Goal: Task Accomplishment & Management: Manage account settings

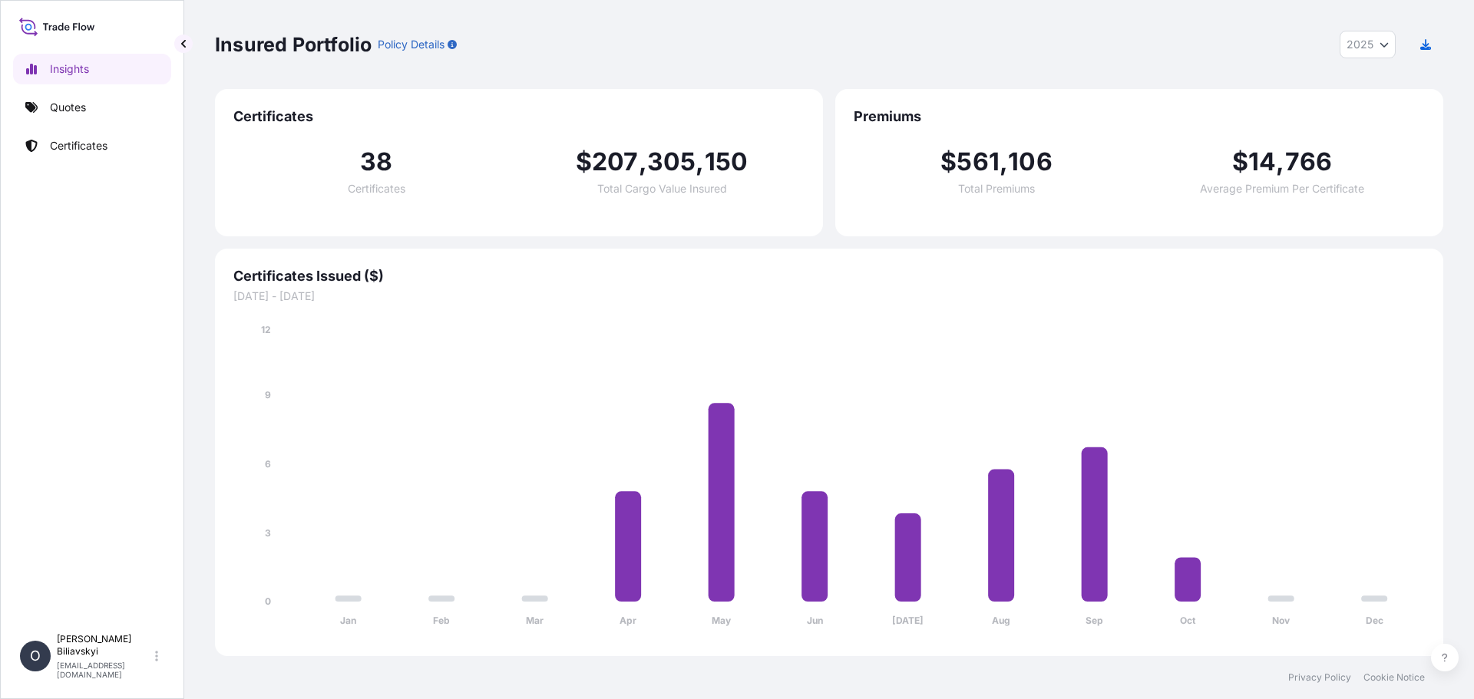
select select "2025"
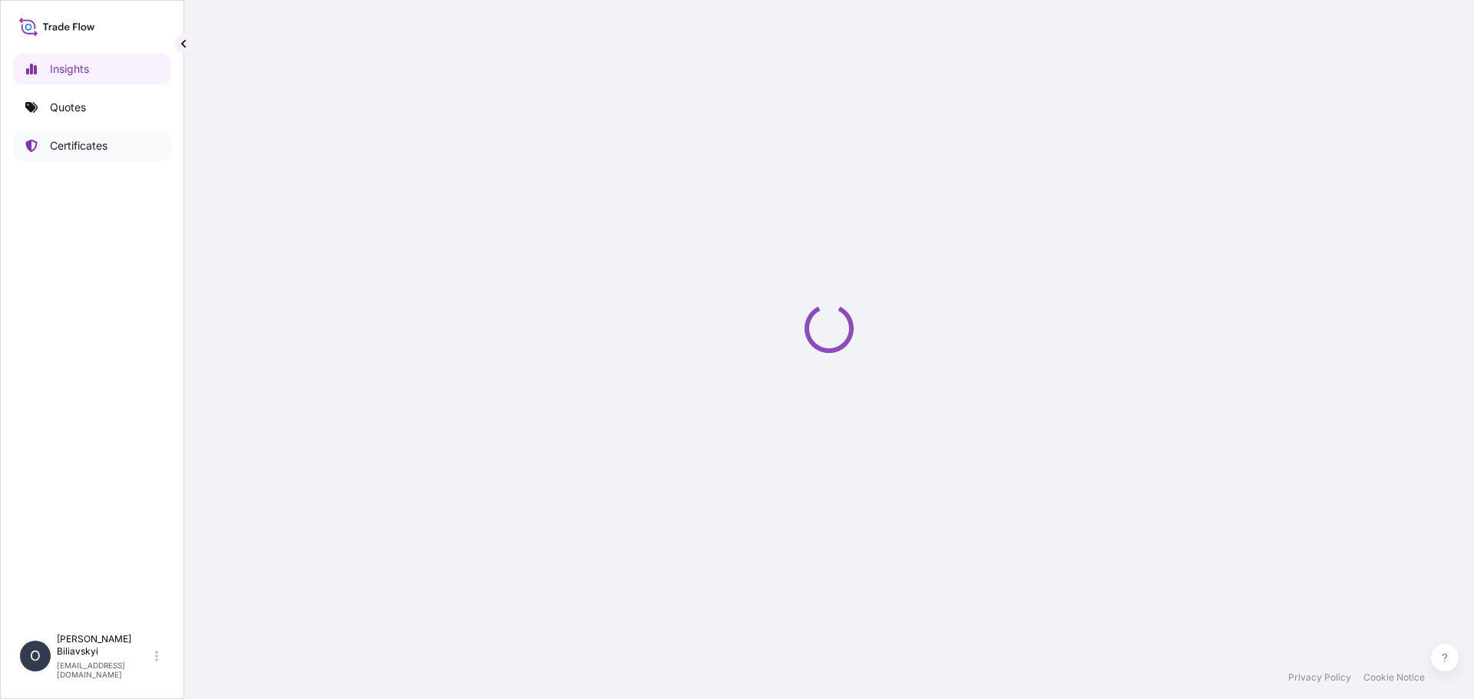
select select "2025"
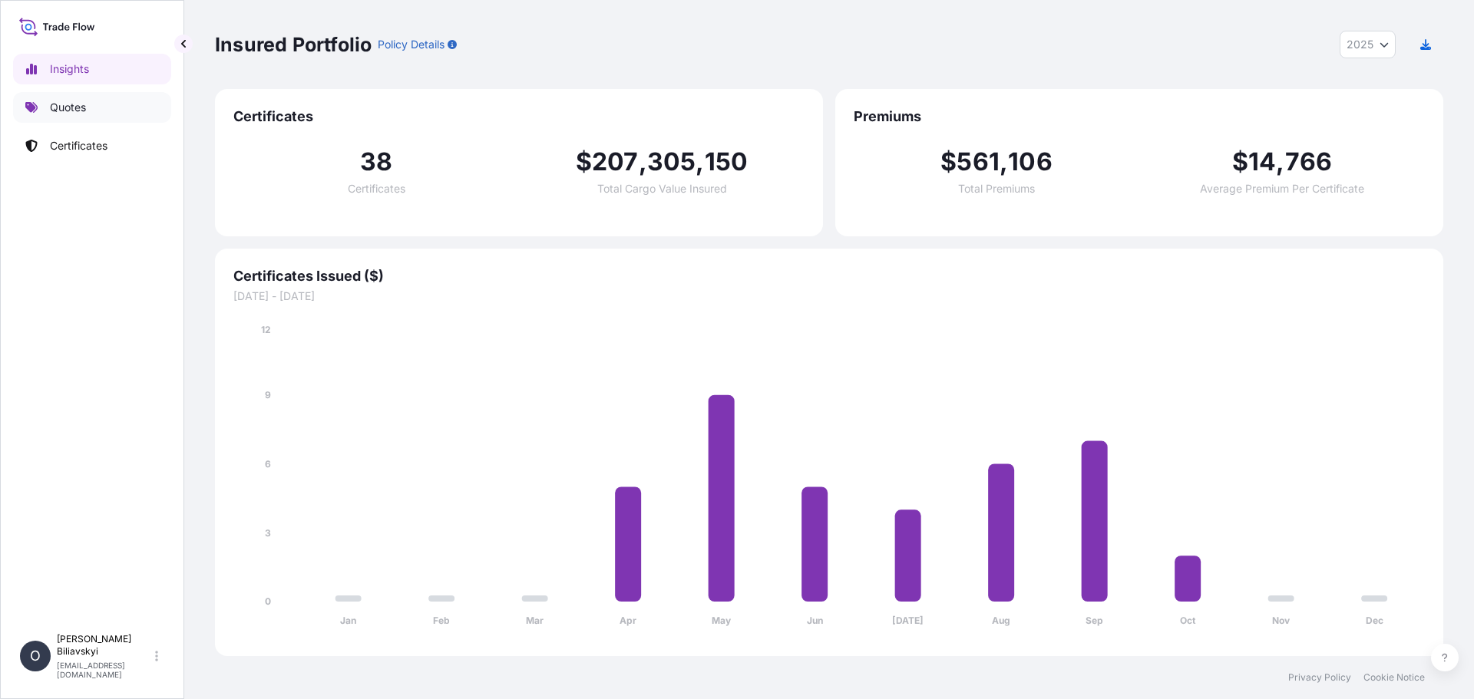
click at [66, 111] on p "Quotes" at bounding box center [68, 107] width 36 height 15
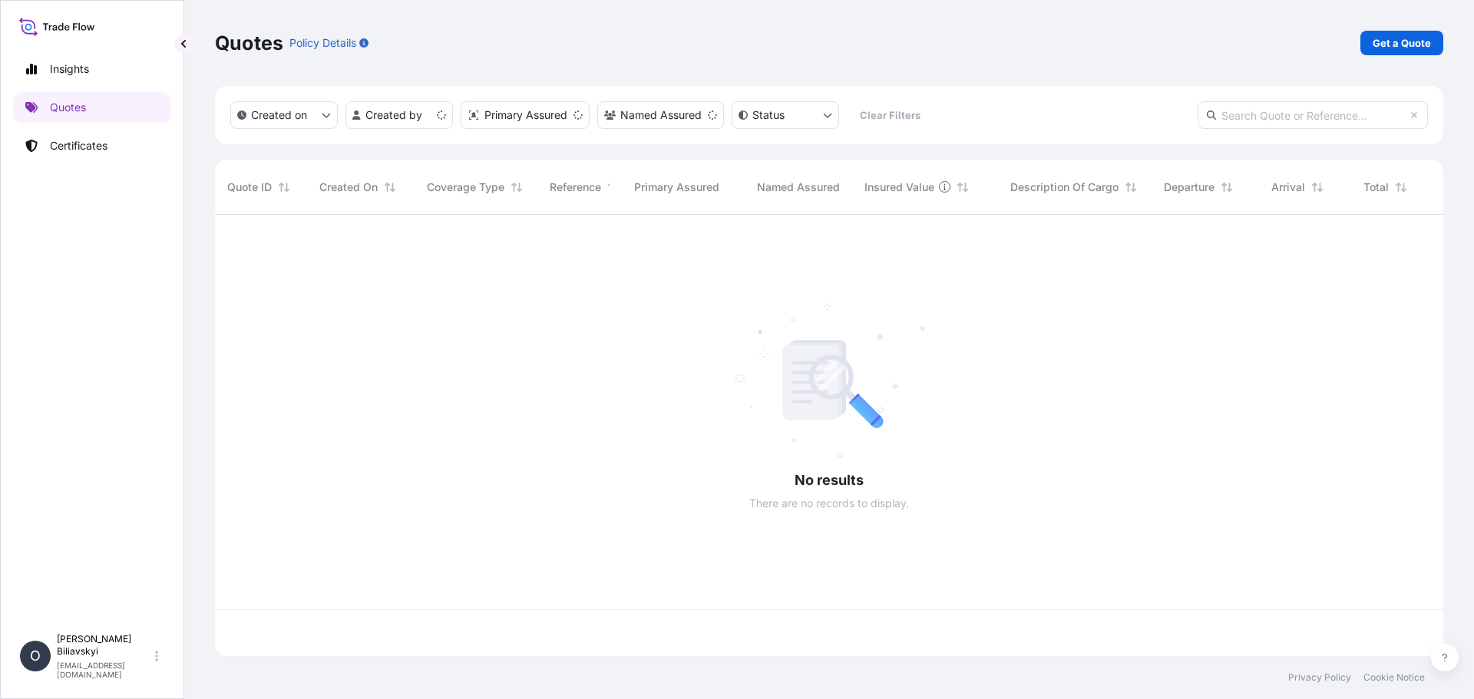
scroll to position [438, 1217]
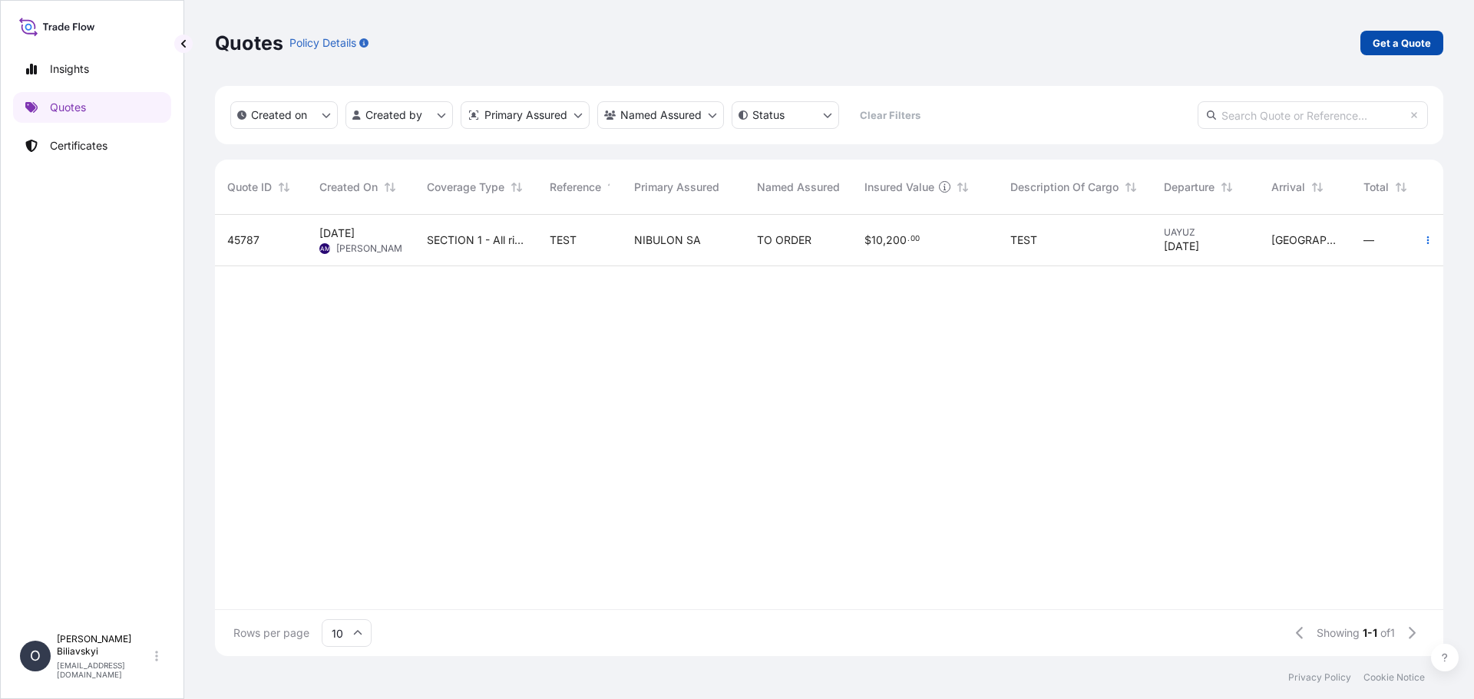
click at [1418, 42] on p "Get a Quote" at bounding box center [1401, 42] width 58 height 15
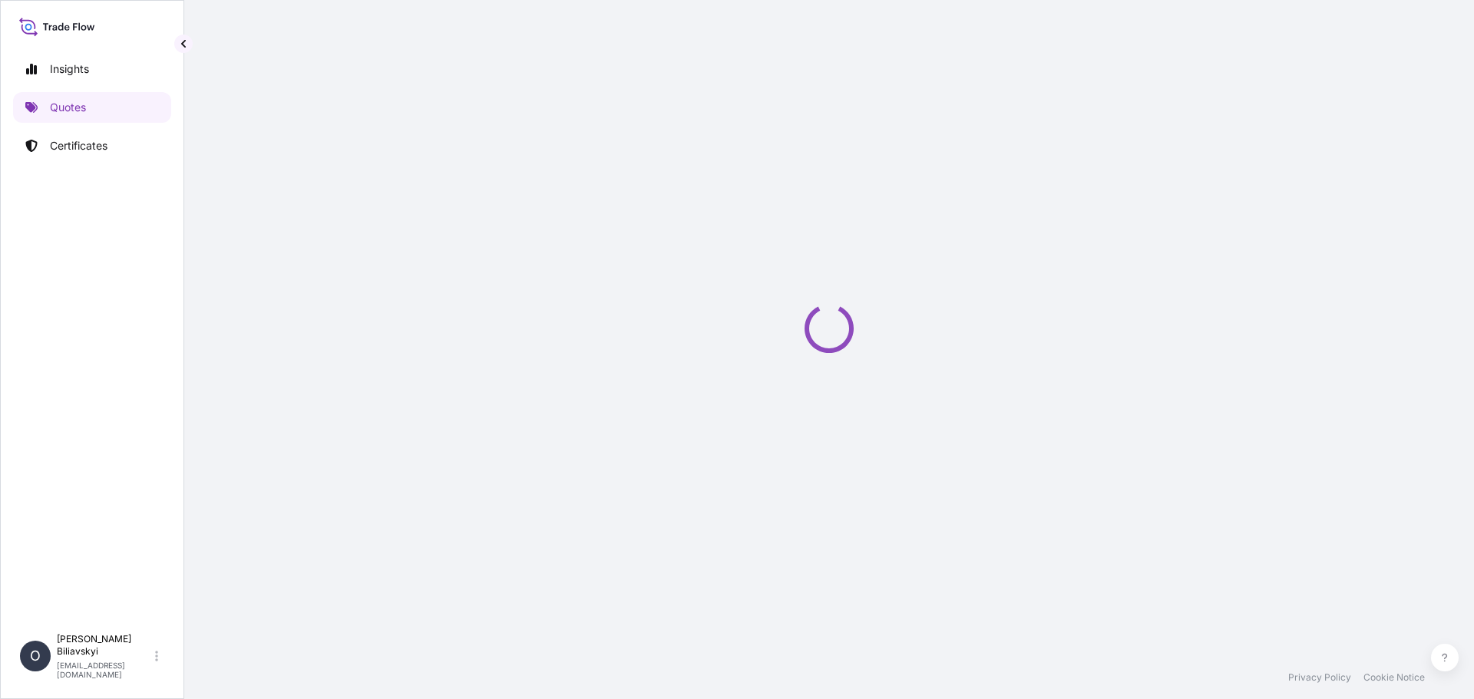
select select "Barge"
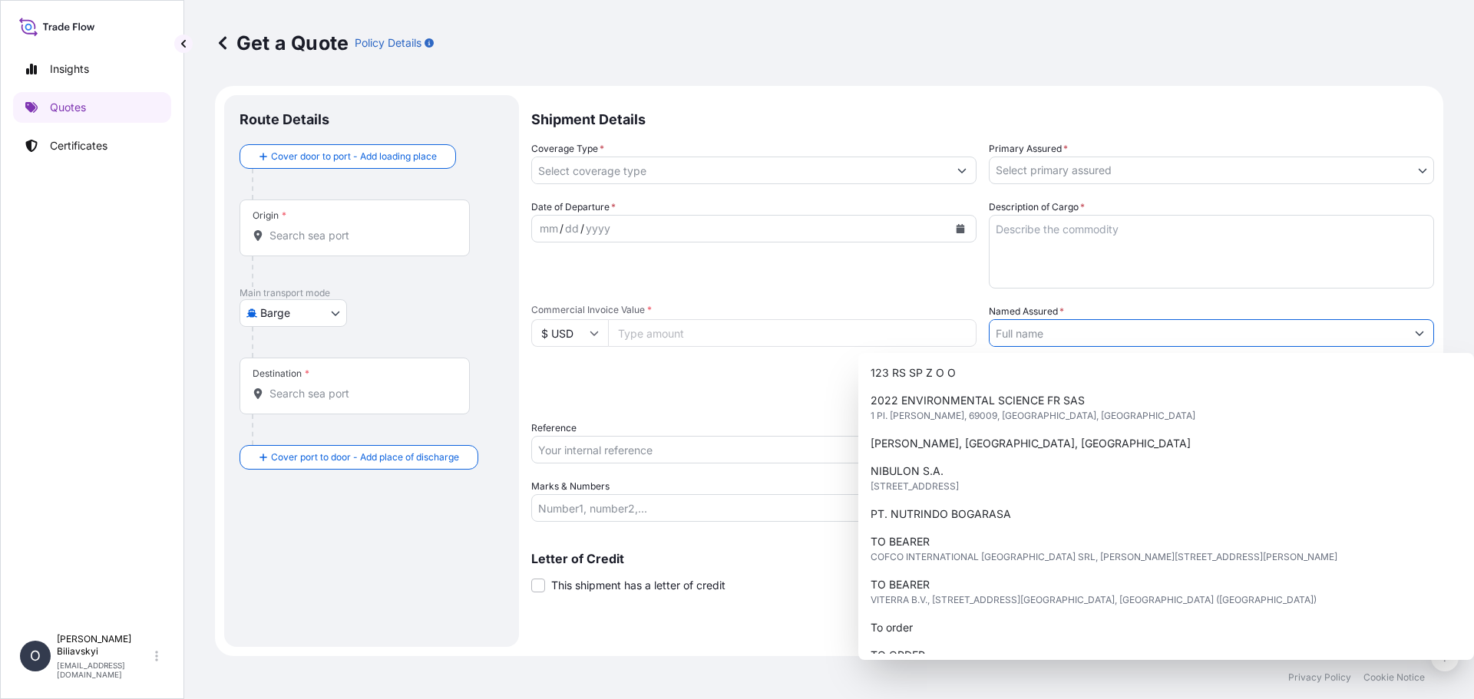
click at [1067, 323] on input "Named Assured *" at bounding box center [1197, 333] width 416 height 28
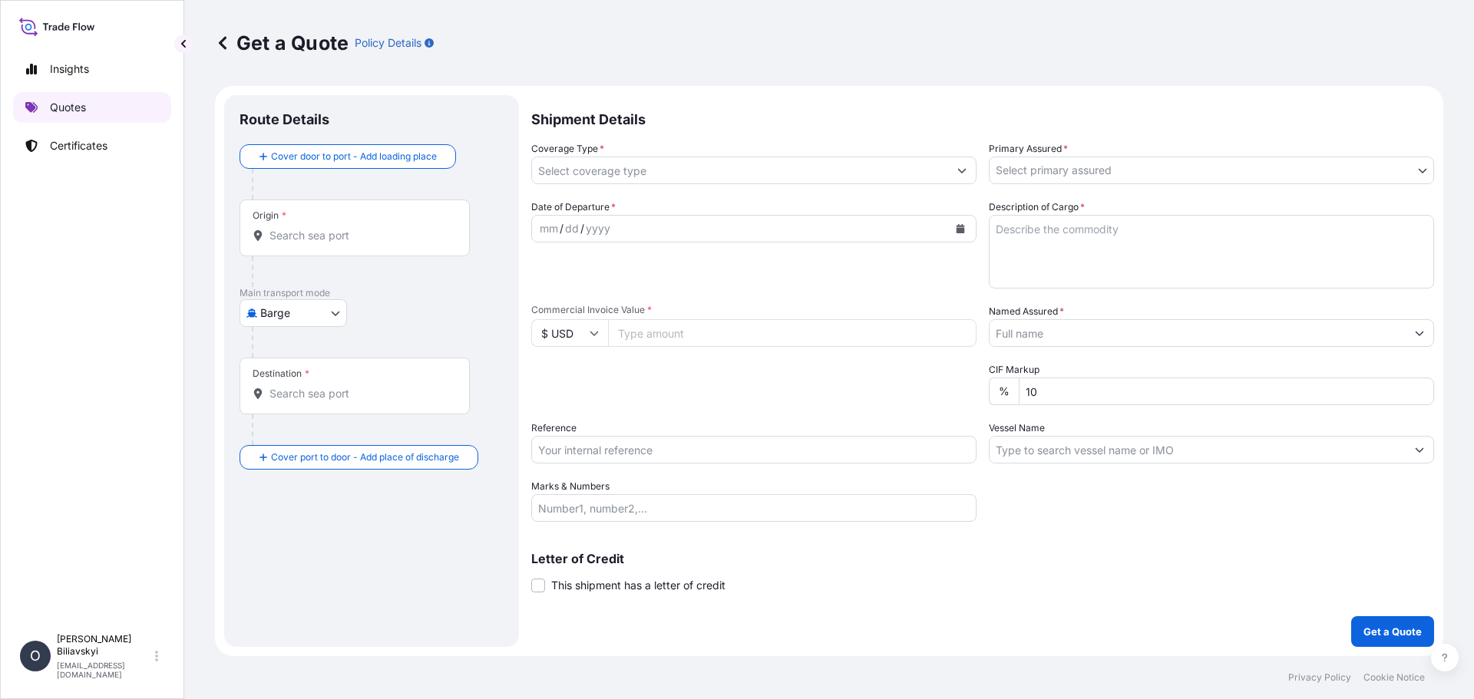
click at [61, 119] on link "Quotes" at bounding box center [92, 107] width 158 height 31
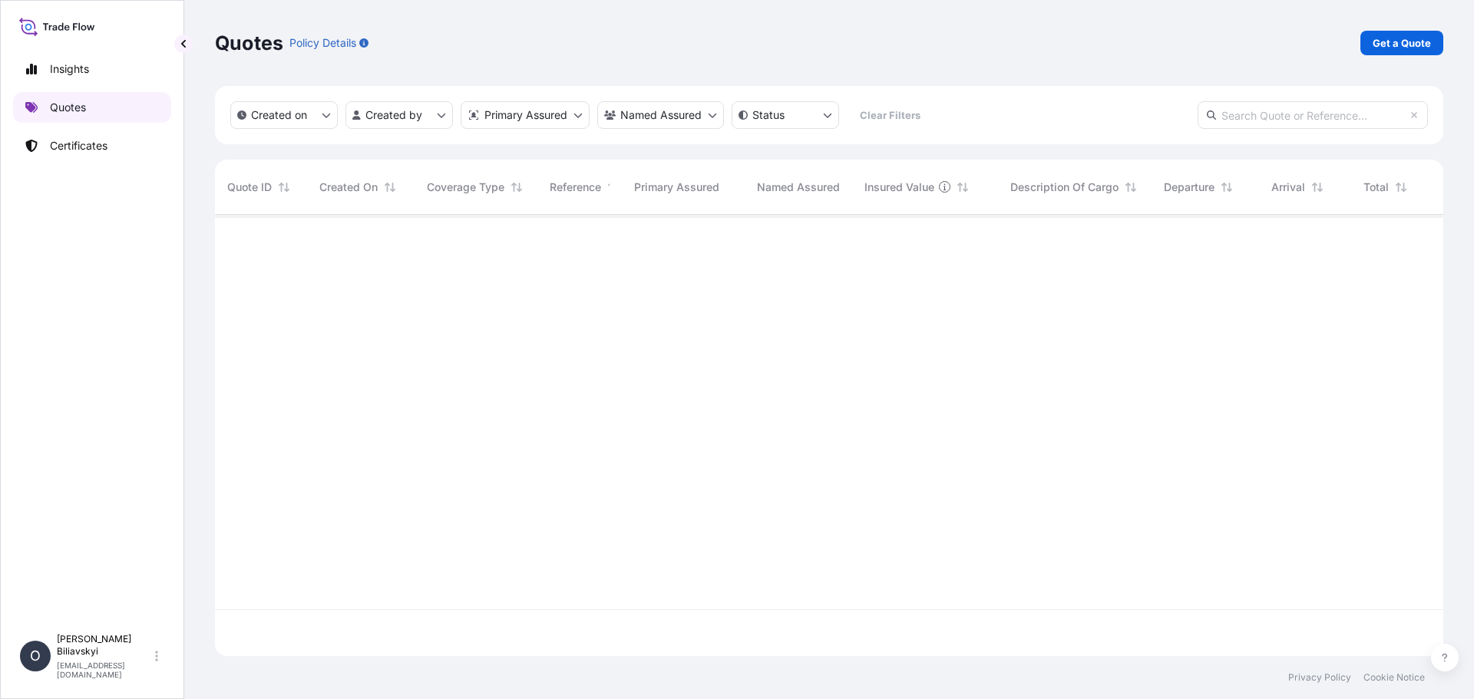
scroll to position [438, 1217]
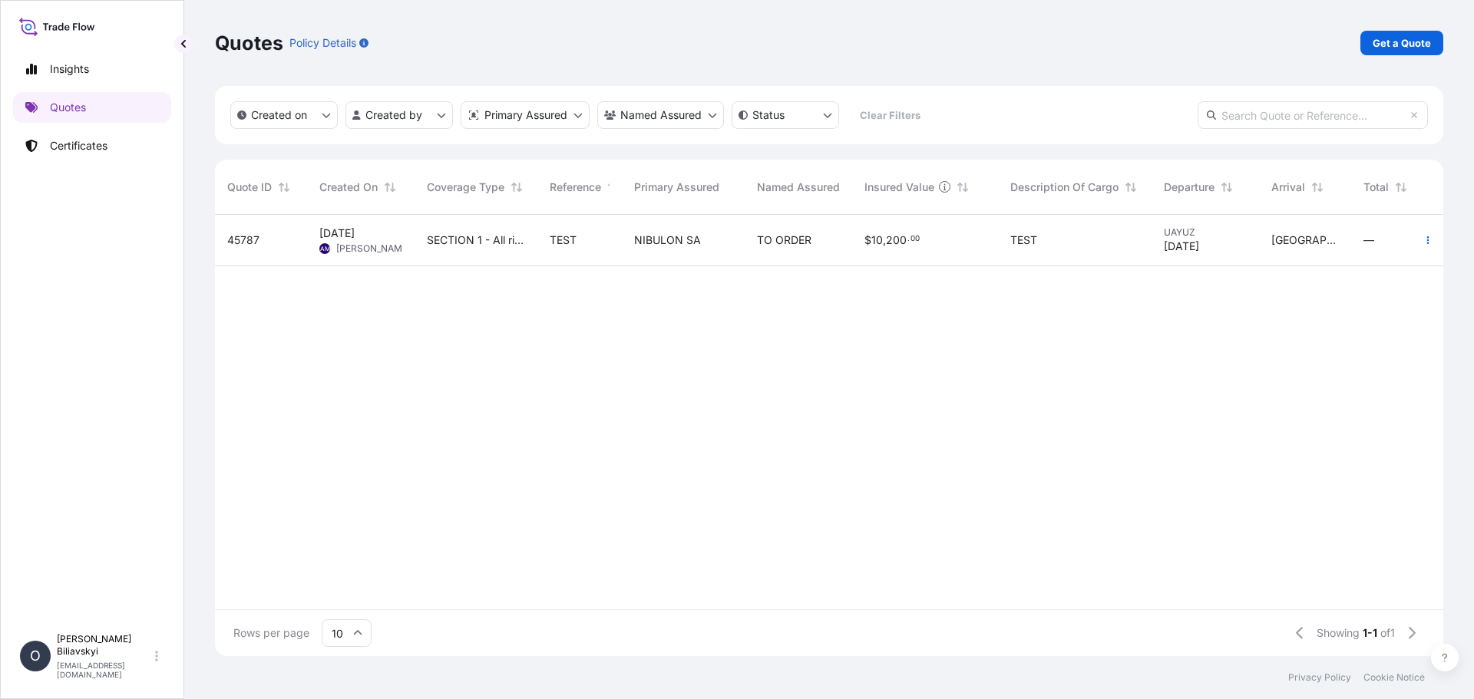
click at [495, 246] on span "SECTION 1 - All risks INC GOT + WSRCC after Bosphorus Strait EX Red sea" at bounding box center [476, 240] width 98 height 15
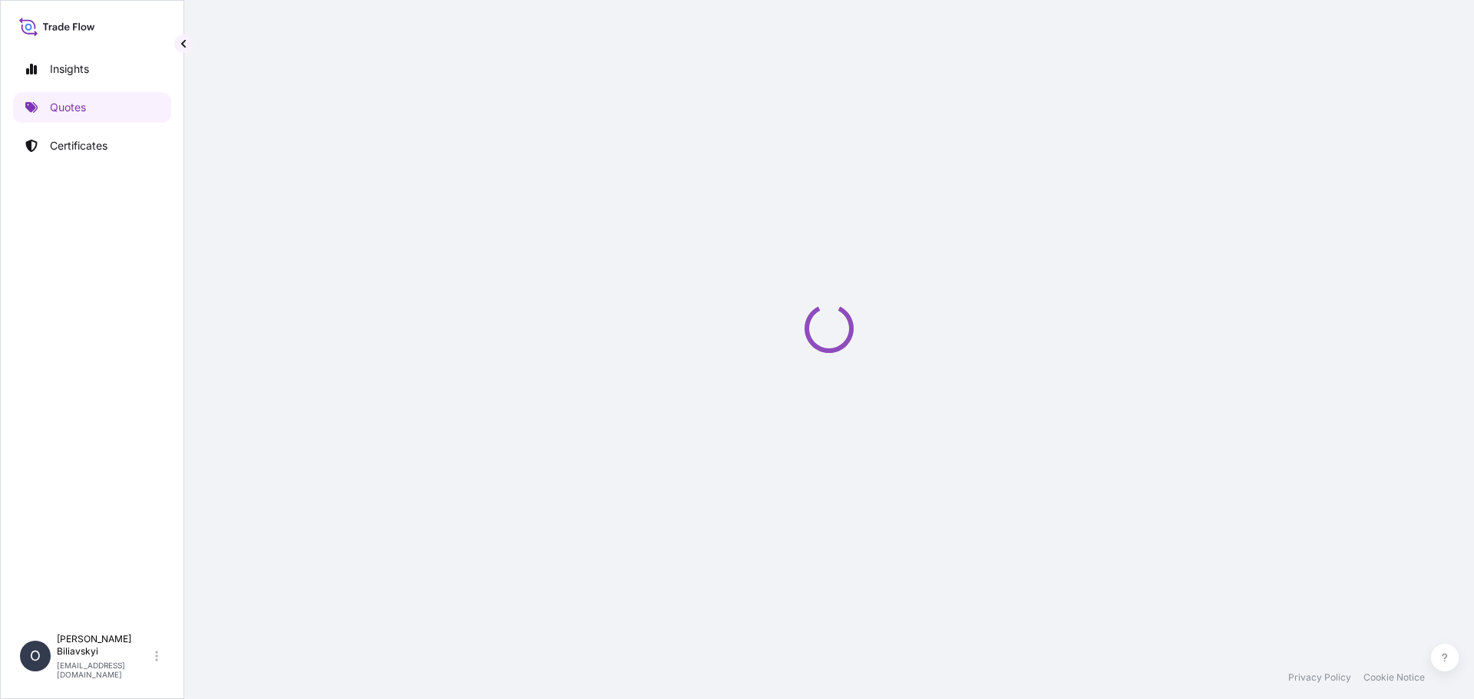
select select "Water"
select select "31538"
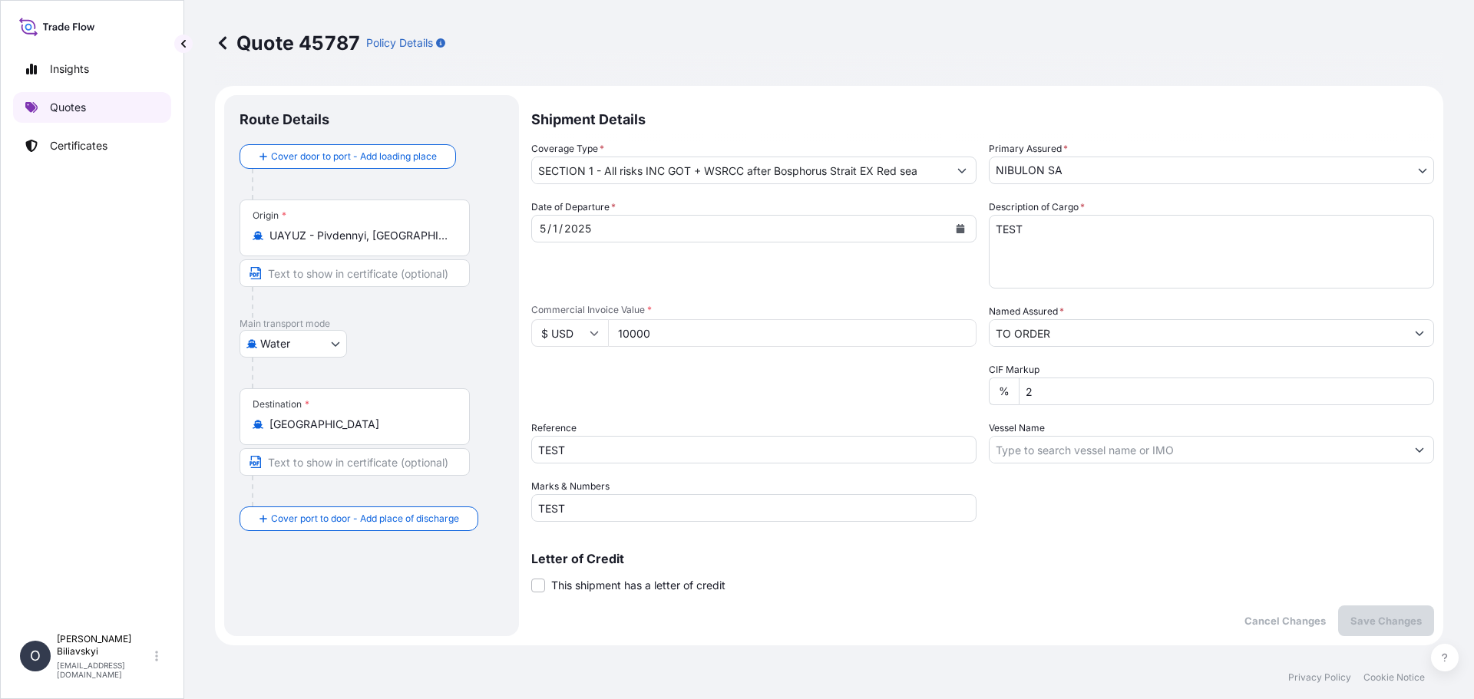
click at [76, 104] on p "Quotes" at bounding box center [68, 107] width 36 height 15
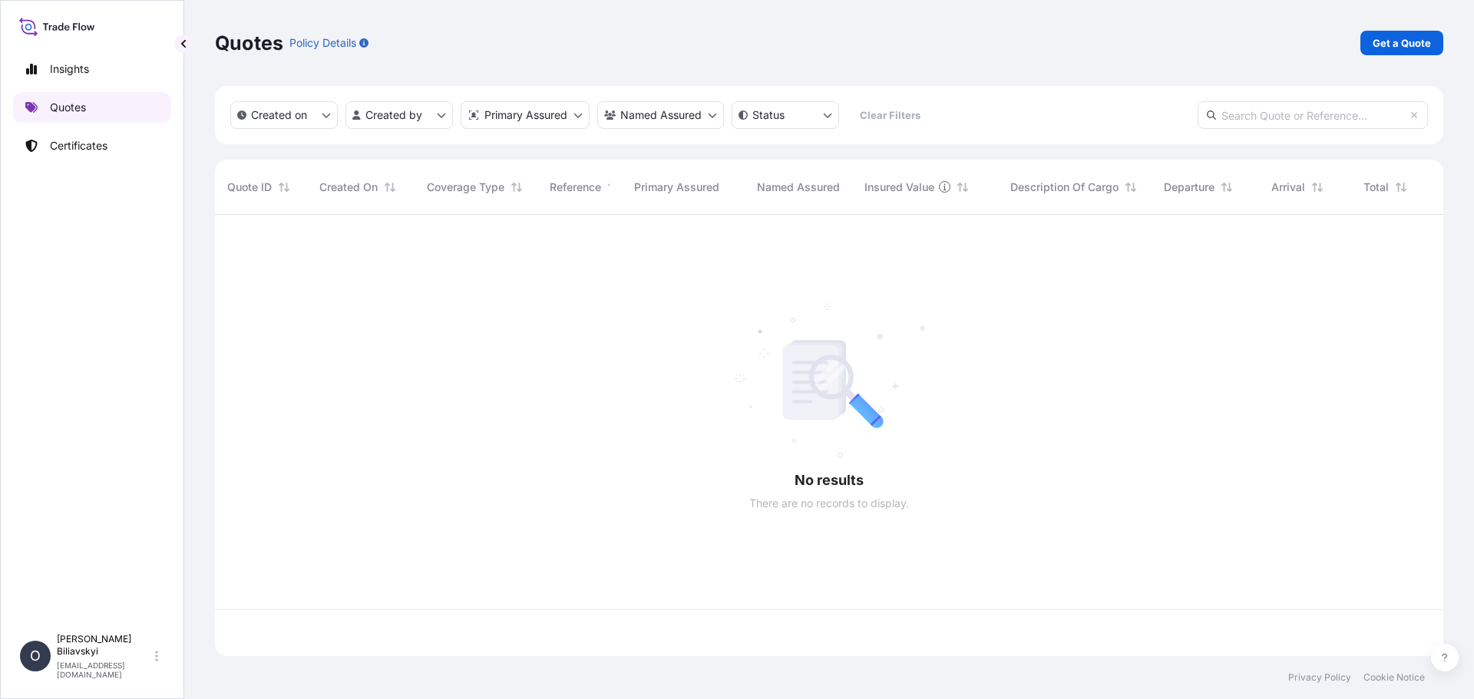
scroll to position [438, 1217]
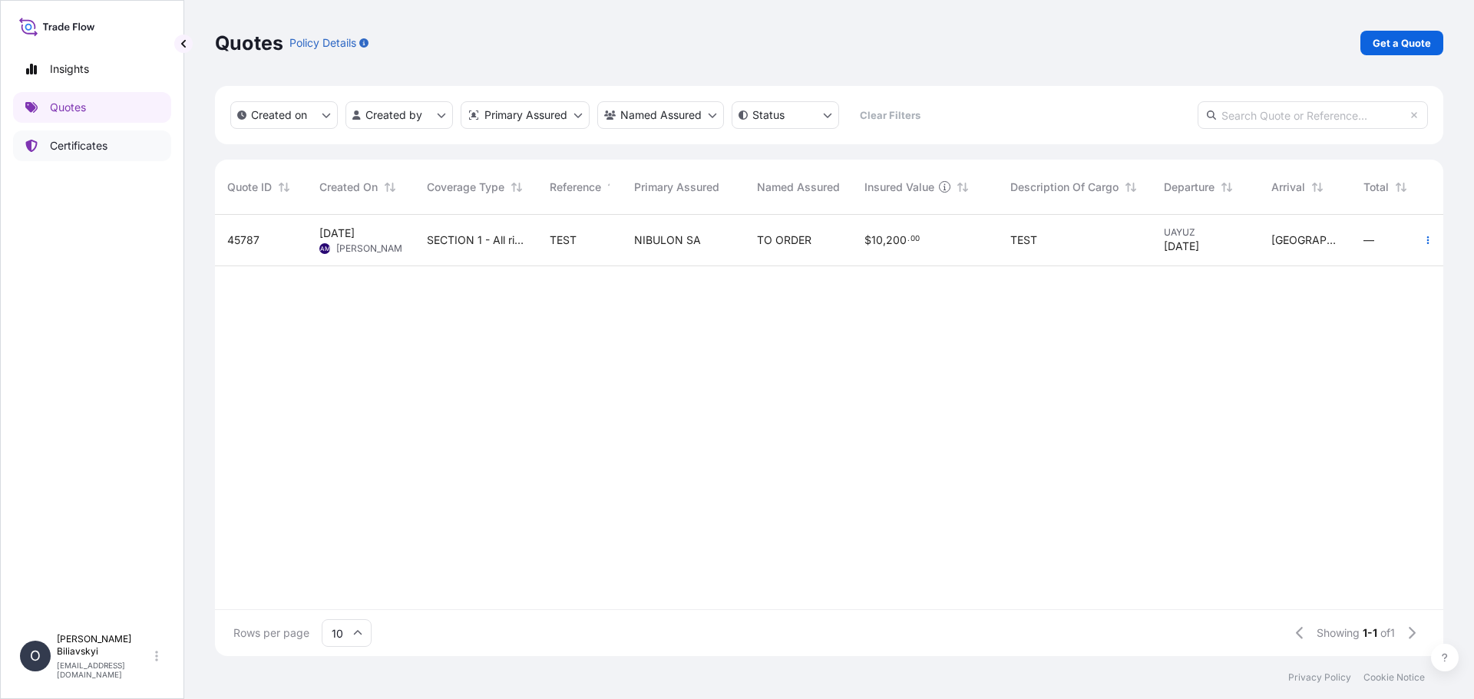
click at [55, 143] on p "Certificates" at bounding box center [79, 145] width 58 height 15
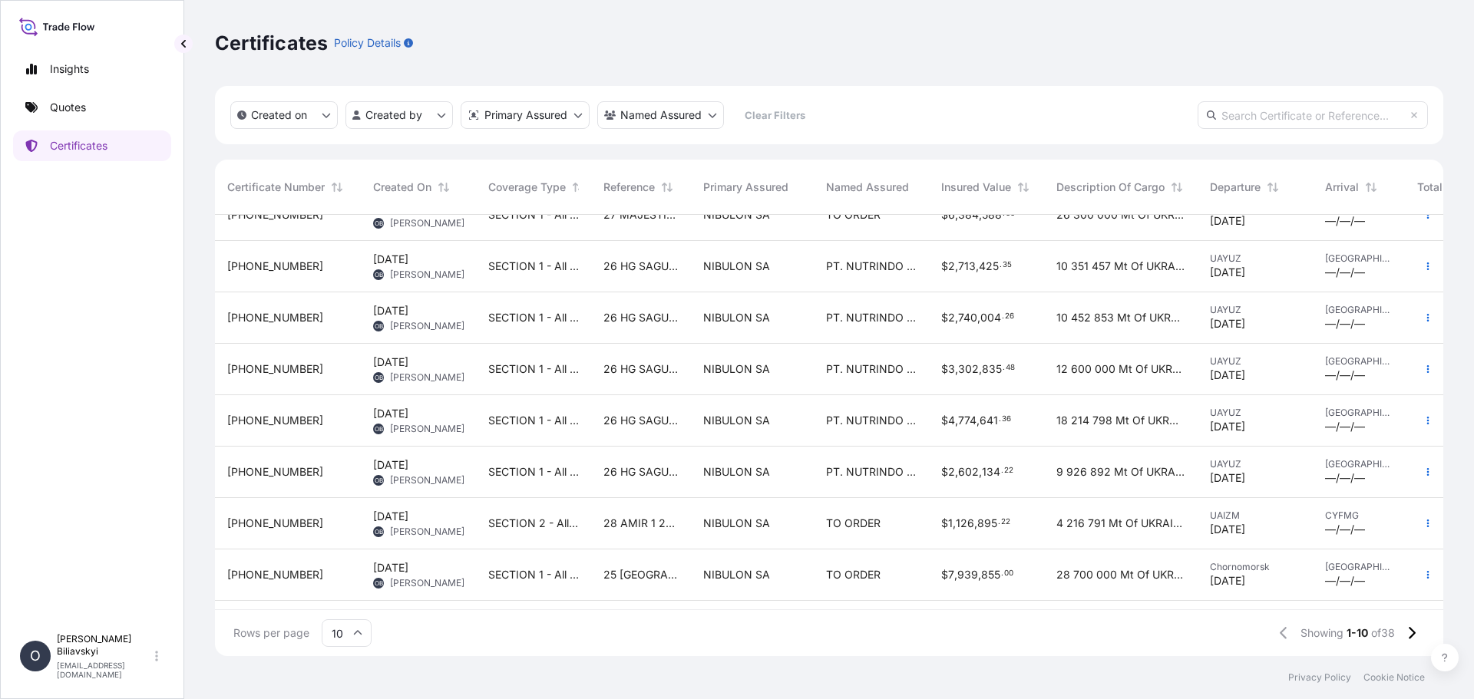
scroll to position [131, 0]
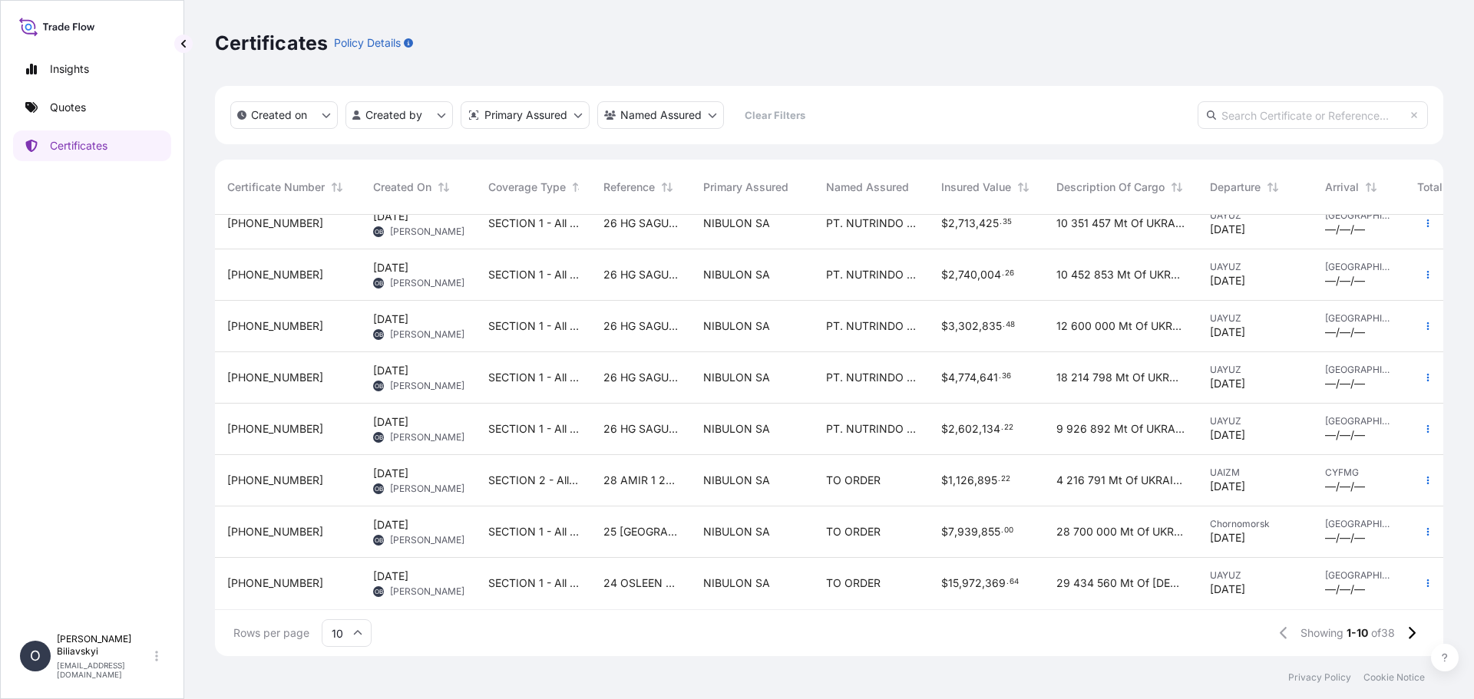
click at [635, 524] on span "25 LONDON BAY 25/017" at bounding box center [640, 531] width 75 height 15
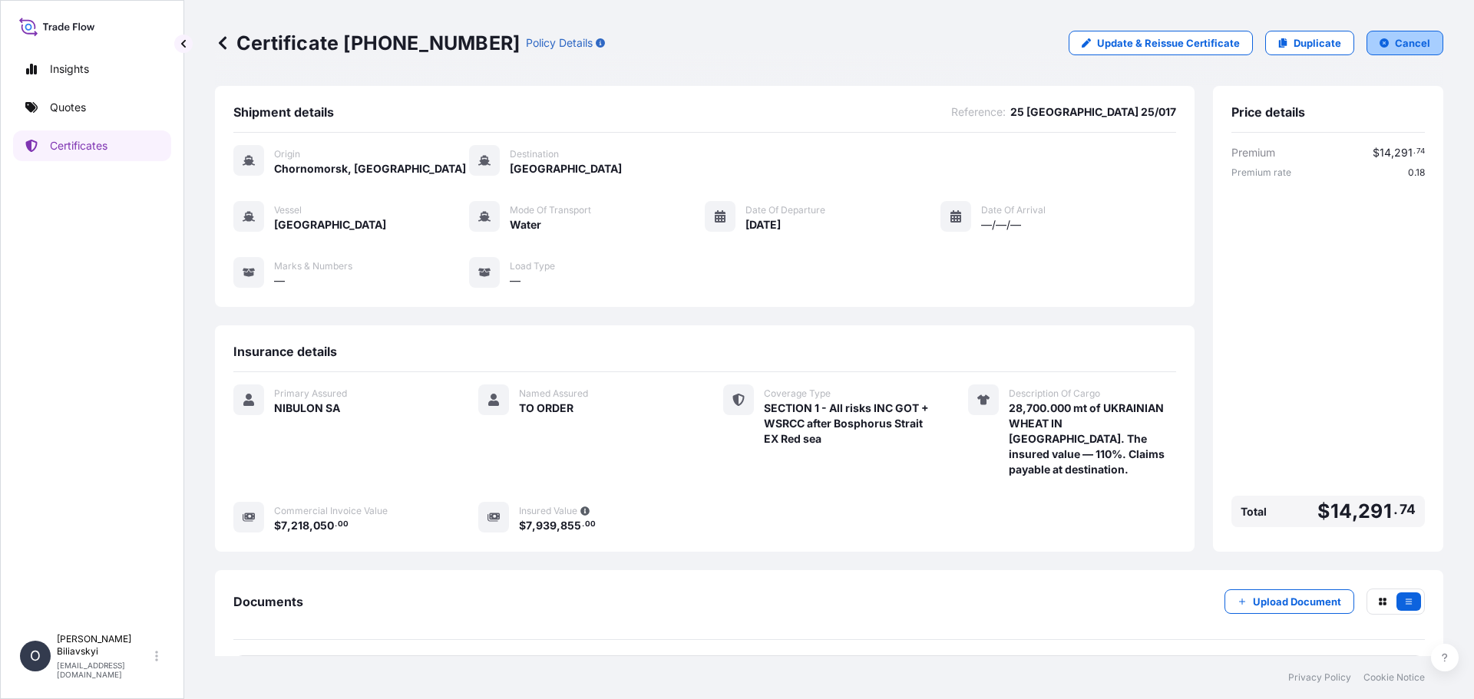
click at [1406, 41] on p "Cancel" at bounding box center [1412, 42] width 35 height 15
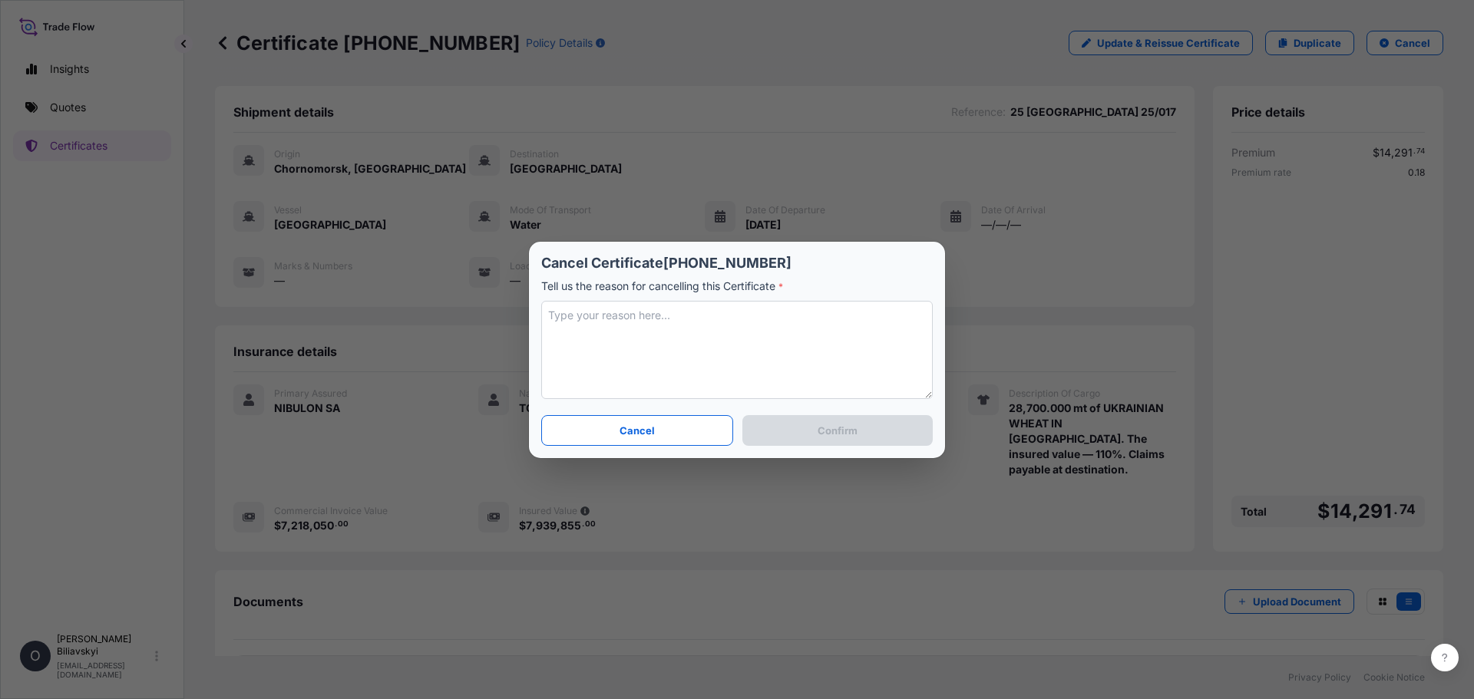
drag, startPoint x: 702, startPoint y: 322, endPoint x: 715, endPoint y: 322, distance: 13.0
click at [703, 321] on textarea at bounding box center [736, 350] width 391 height 98
type textarea "Checking the settings of the named insured."
click at [848, 437] on p "Confirm" at bounding box center [837, 430] width 40 height 15
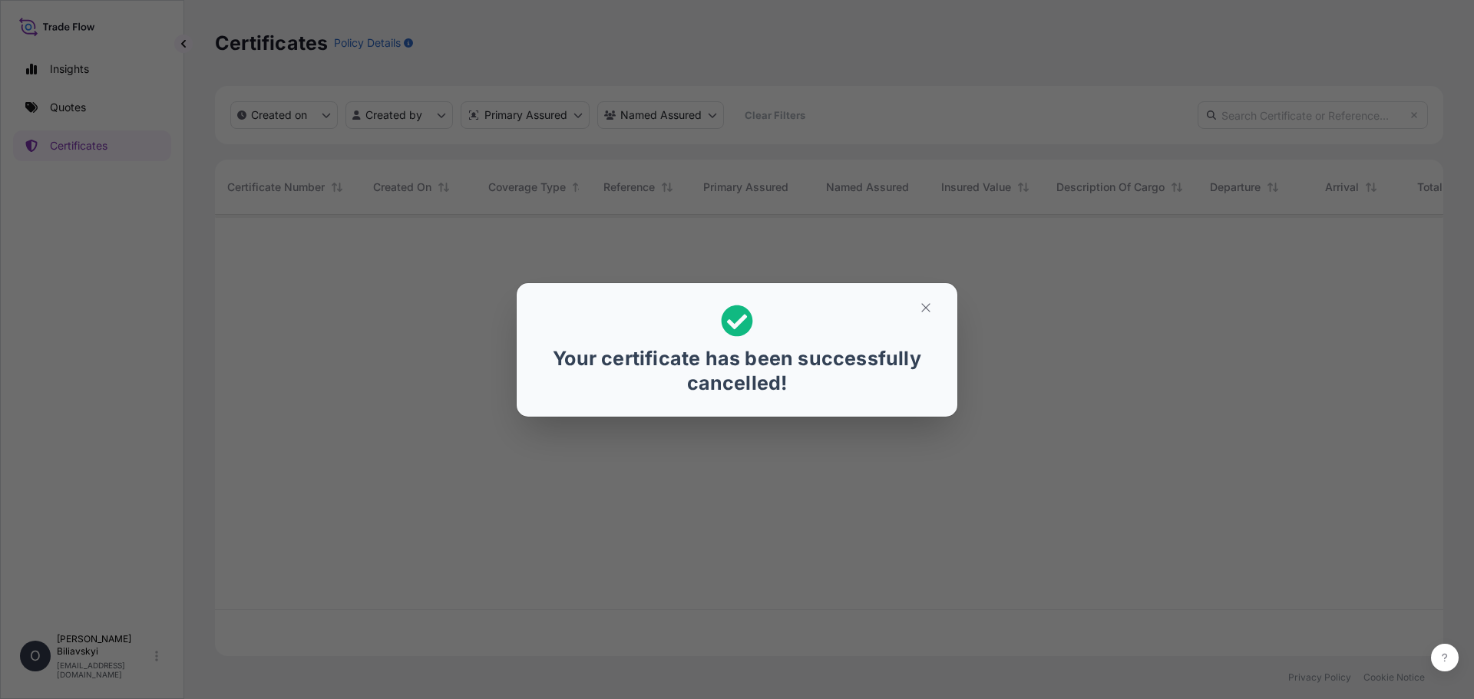
scroll to position [438, 1217]
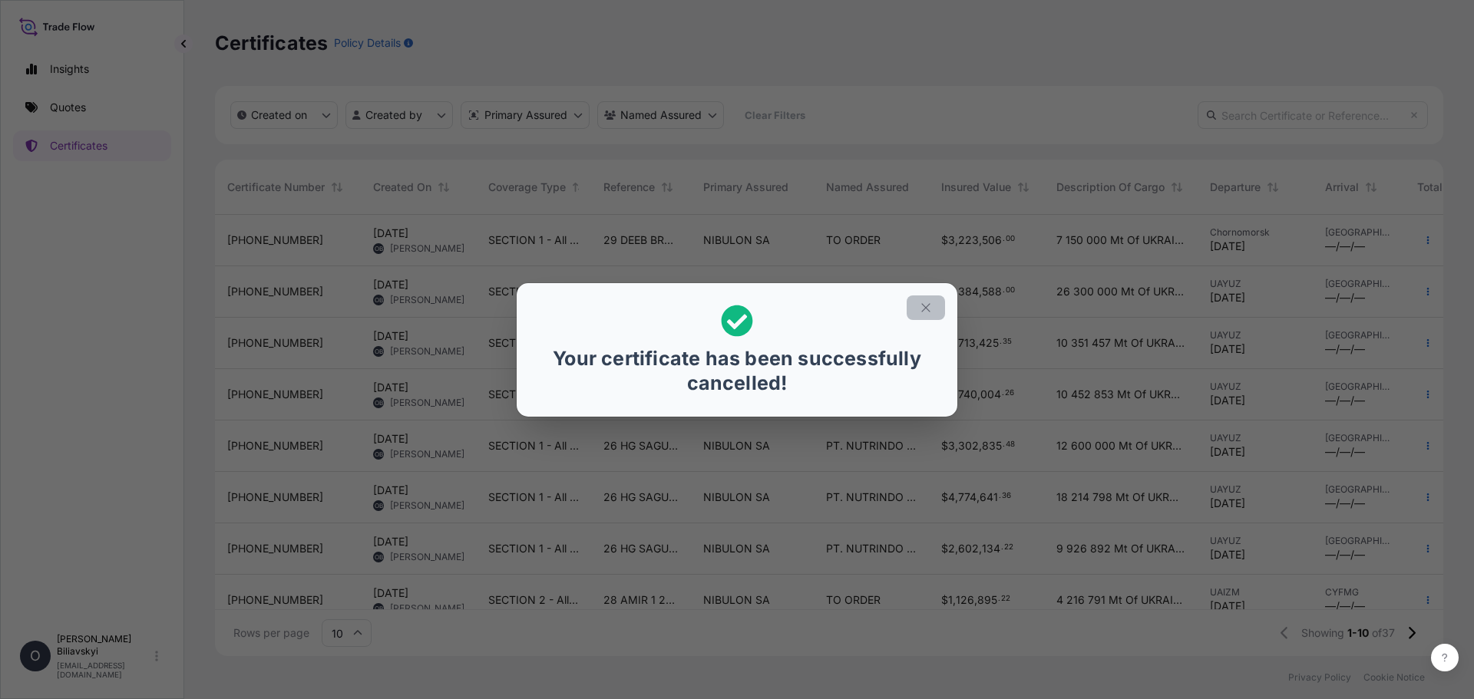
click at [922, 308] on icon "button" at bounding box center [926, 308] width 14 height 14
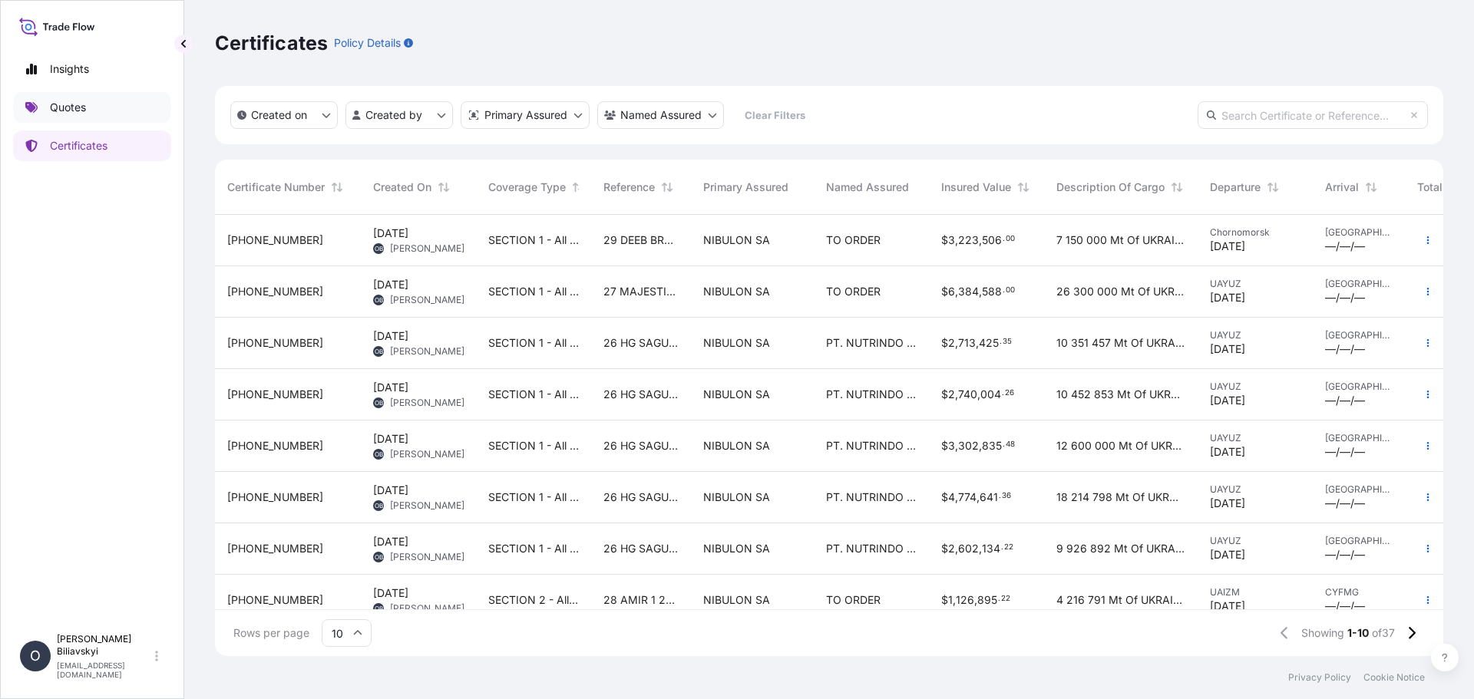
click at [60, 104] on p "Quotes" at bounding box center [68, 107] width 36 height 15
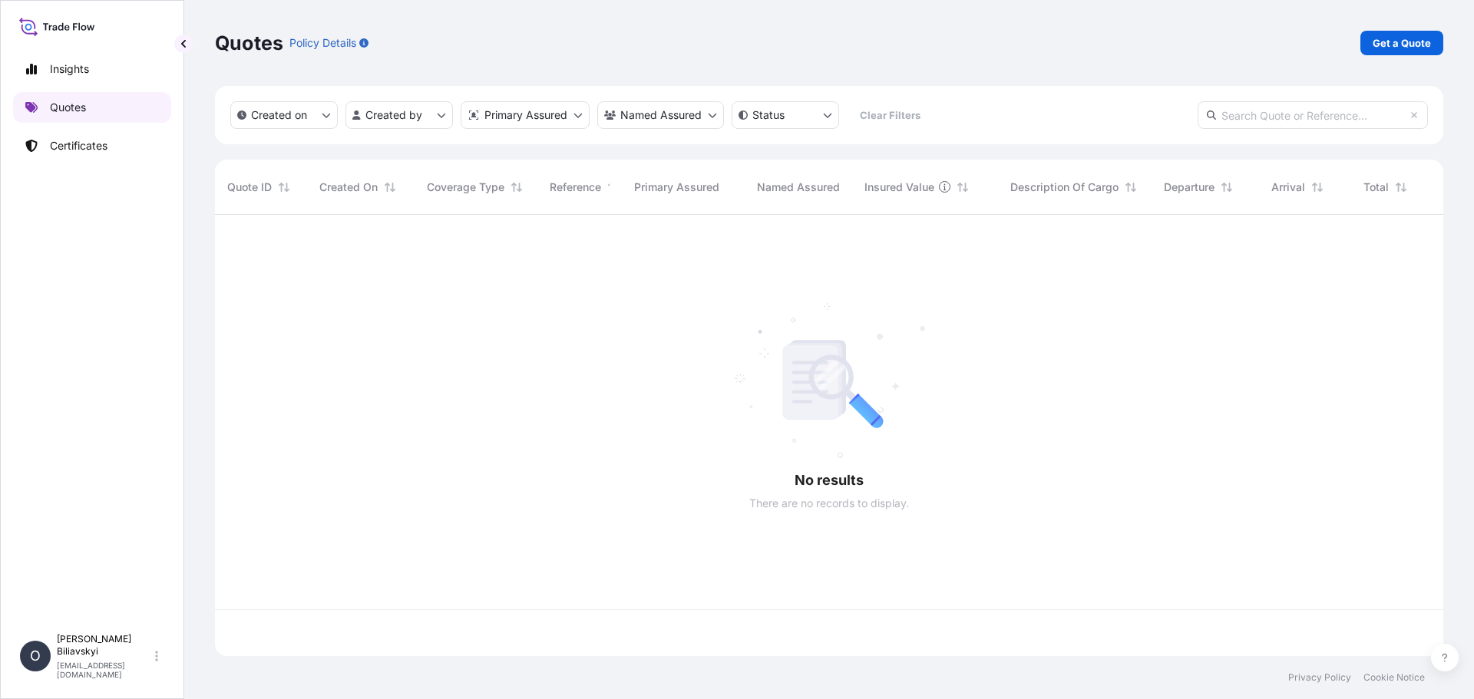
scroll to position [438, 1217]
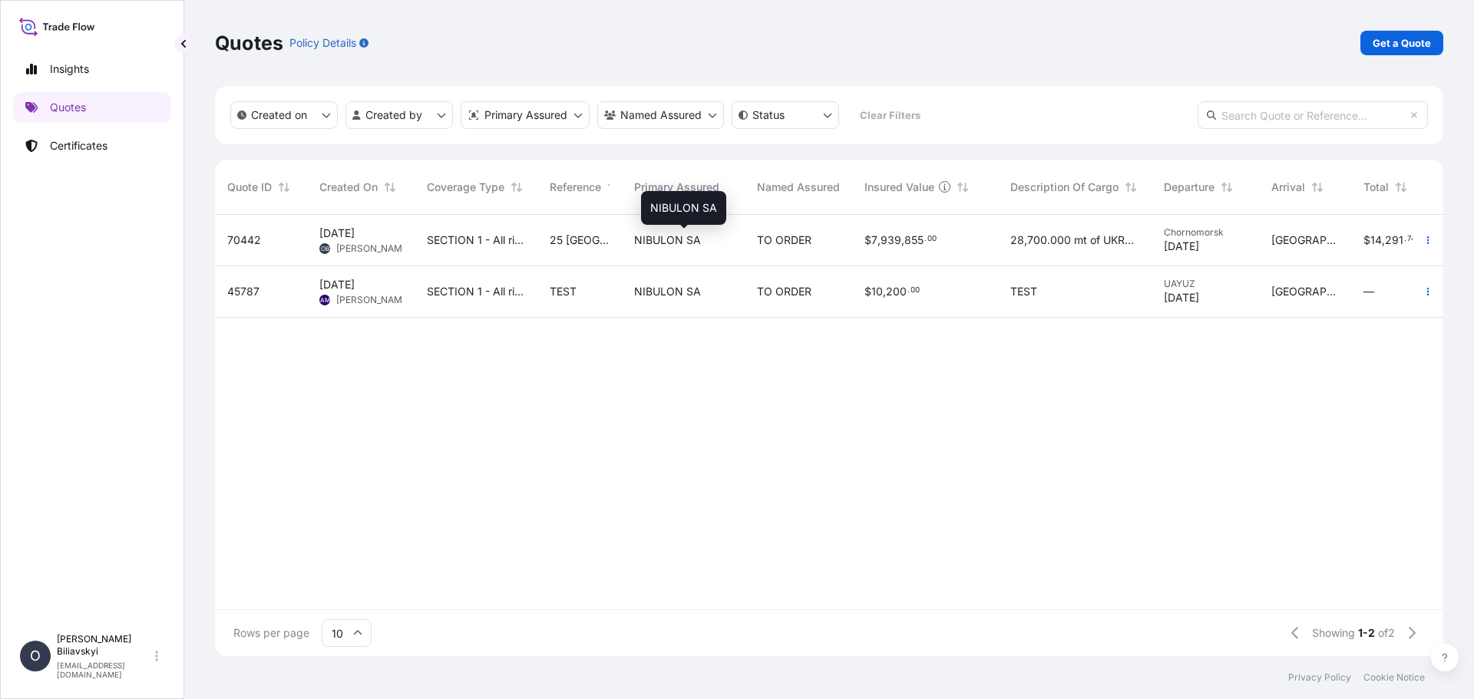
click at [672, 235] on span "NIBULON SA" at bounding box center [667, 240] width 67 height 15
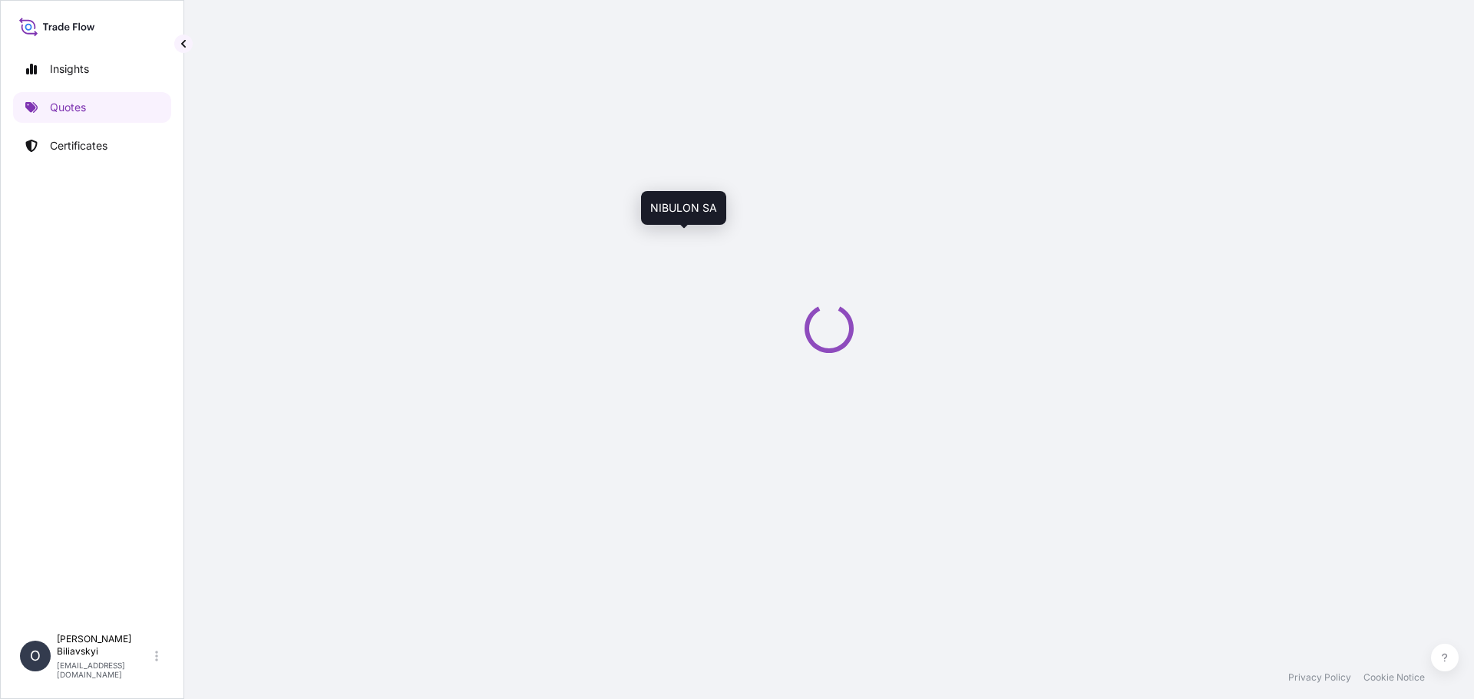
select select "Water"
select select "31538"
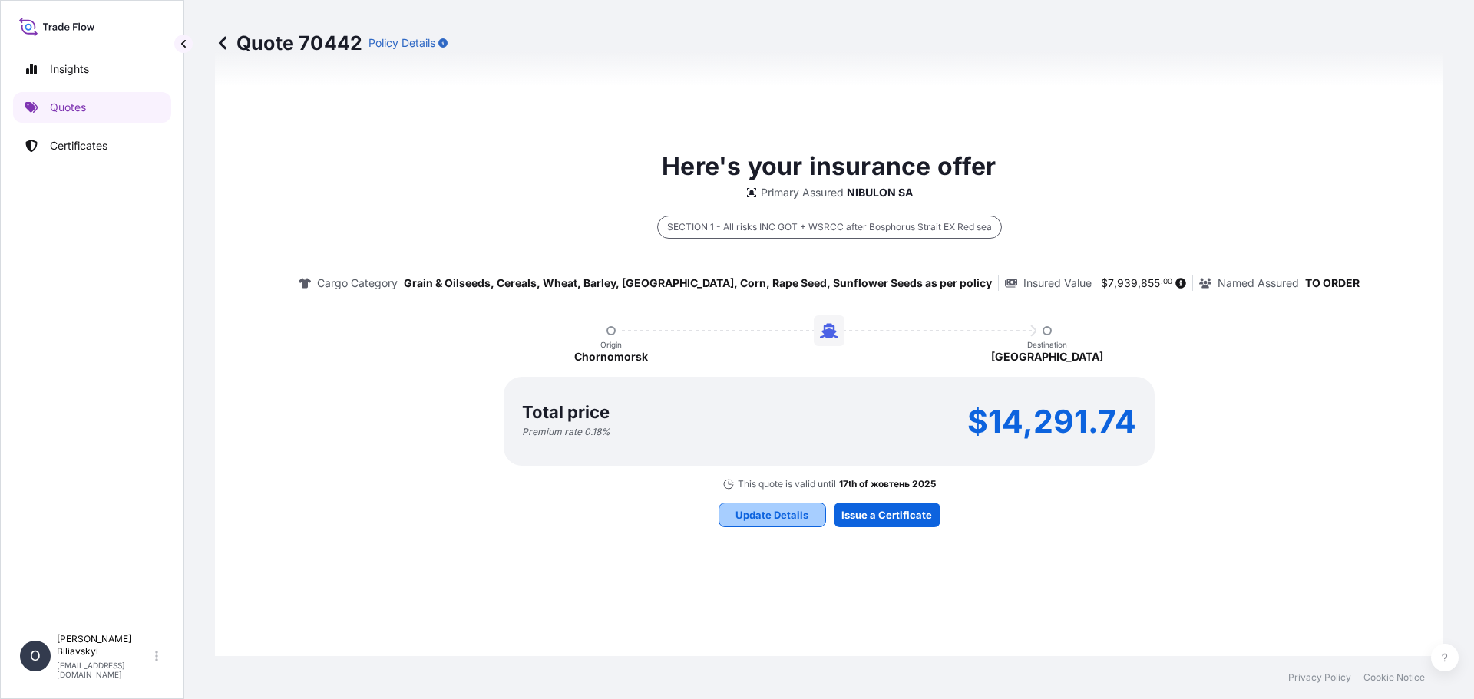
click at [745, 510] on p "Update Details" at bounding box center [771, 514] width 73 height 15
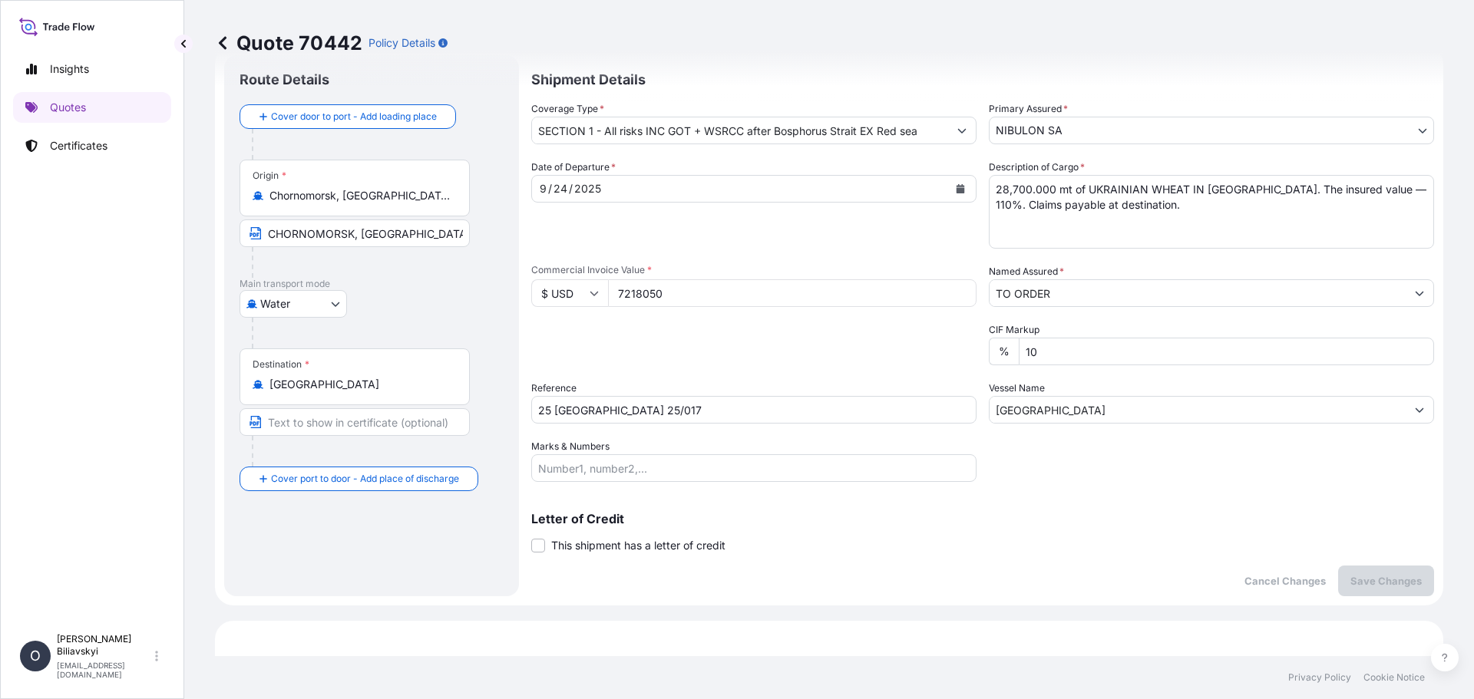
scroll to position [25, 0]
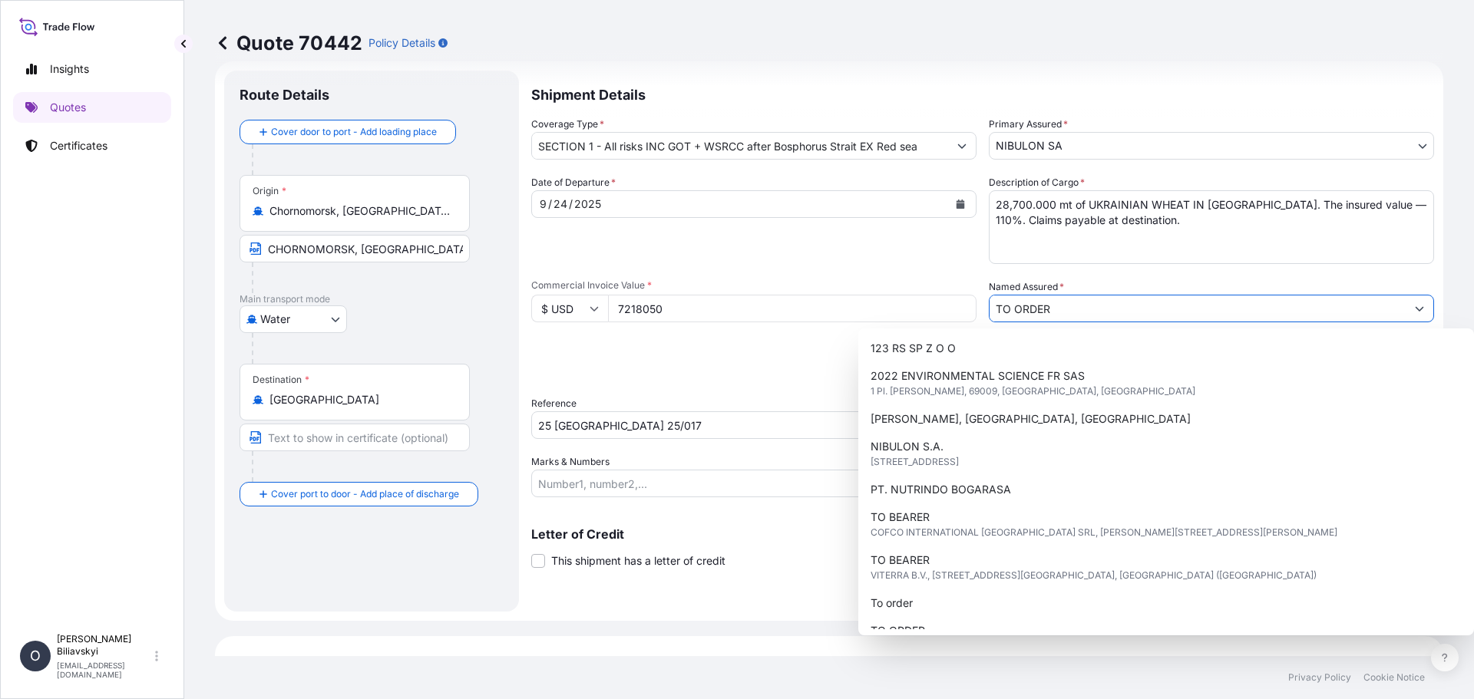
drag, startPoint x: 1068, startPoint y: 312, endPoint x: 903, endPoint y: 312, distance: 165.8
click at [903, 312] on div "Date of Departure * 9 / 24 / 2025 Cargo Category * Grain & Oilseeds, Cereals, W…" at bounding box center [982, 336] width 903 height 322
paste input "Assured: Spark Commodities DMCC. P.O. Box 340812 – Jumeriah Lake Towers, United…"
type input "Assured: Spark Commodities DMCC. P.O. Box 340812 – Jumeriah Lake Towers, United…"
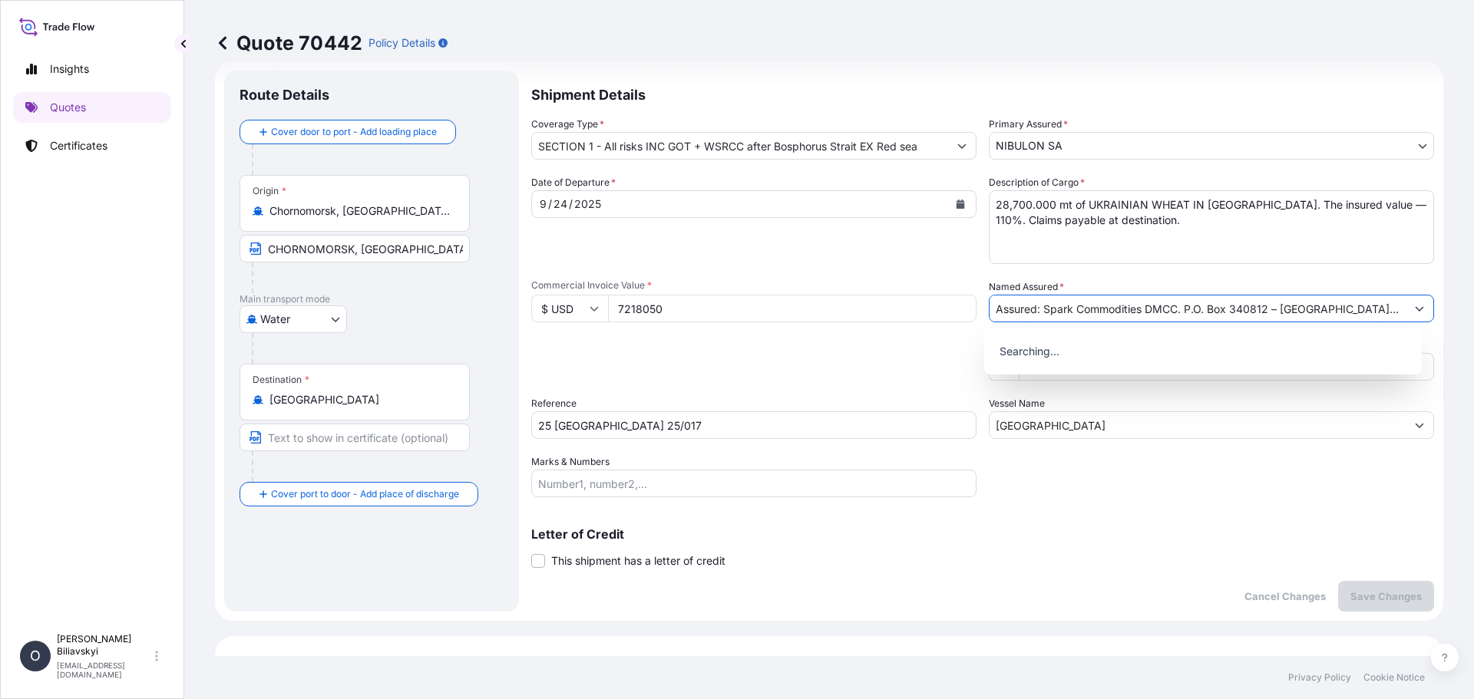
scroll to position [0, 1015]
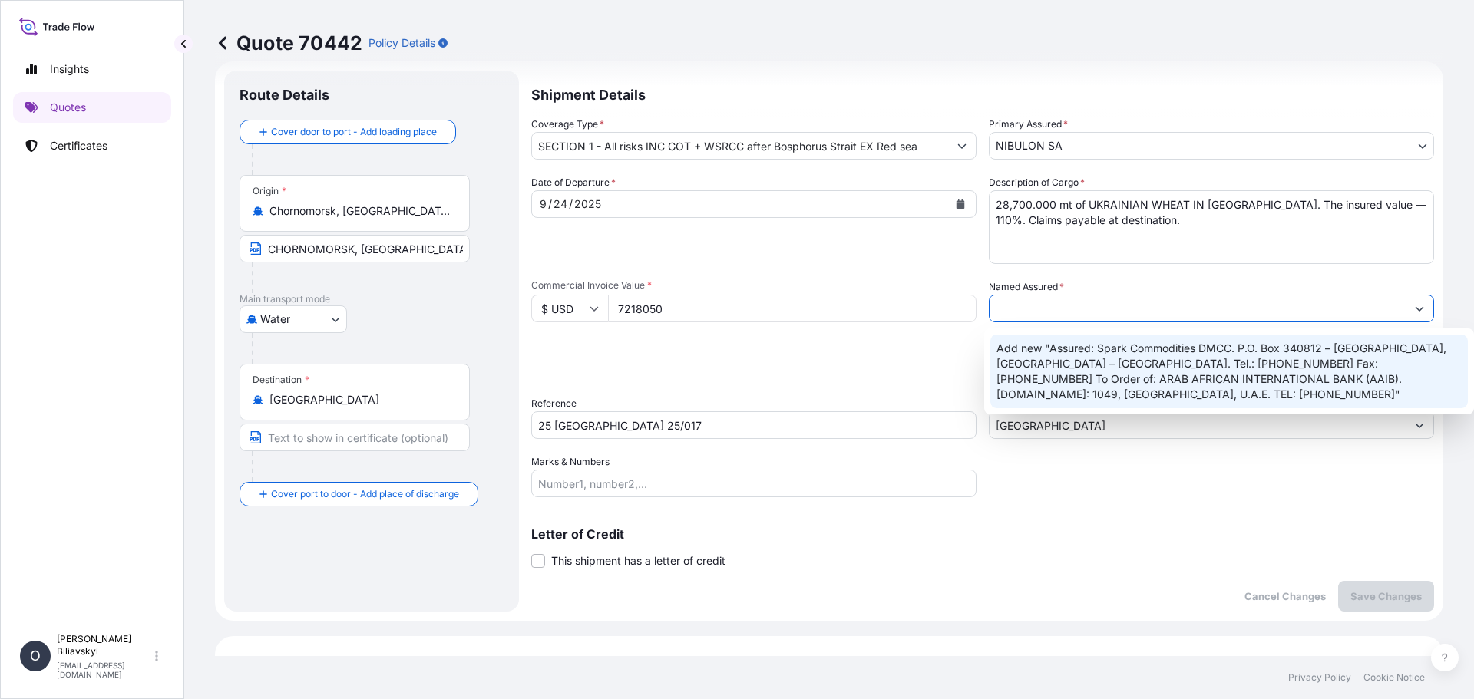
click at [1079, 305] on input "Assured: Spark Commodities DMCC. P.O. Box 340812 – Jumeriah Lake Towers, United…" at bounding box center [1197, 309] width 416 height 28
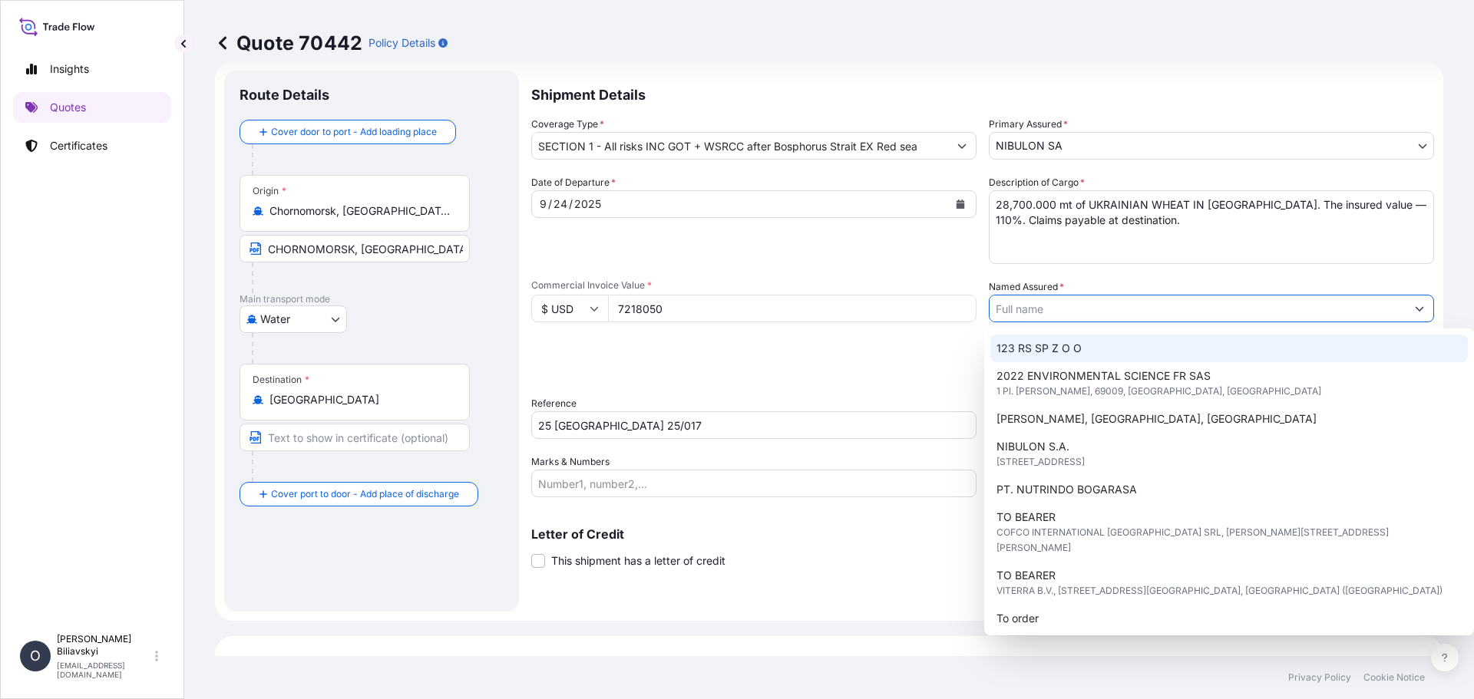
paste input "Assured: Spark Commodities DMCC. P.O. Box 340812 – Jumeriah Lake Towers, United…"
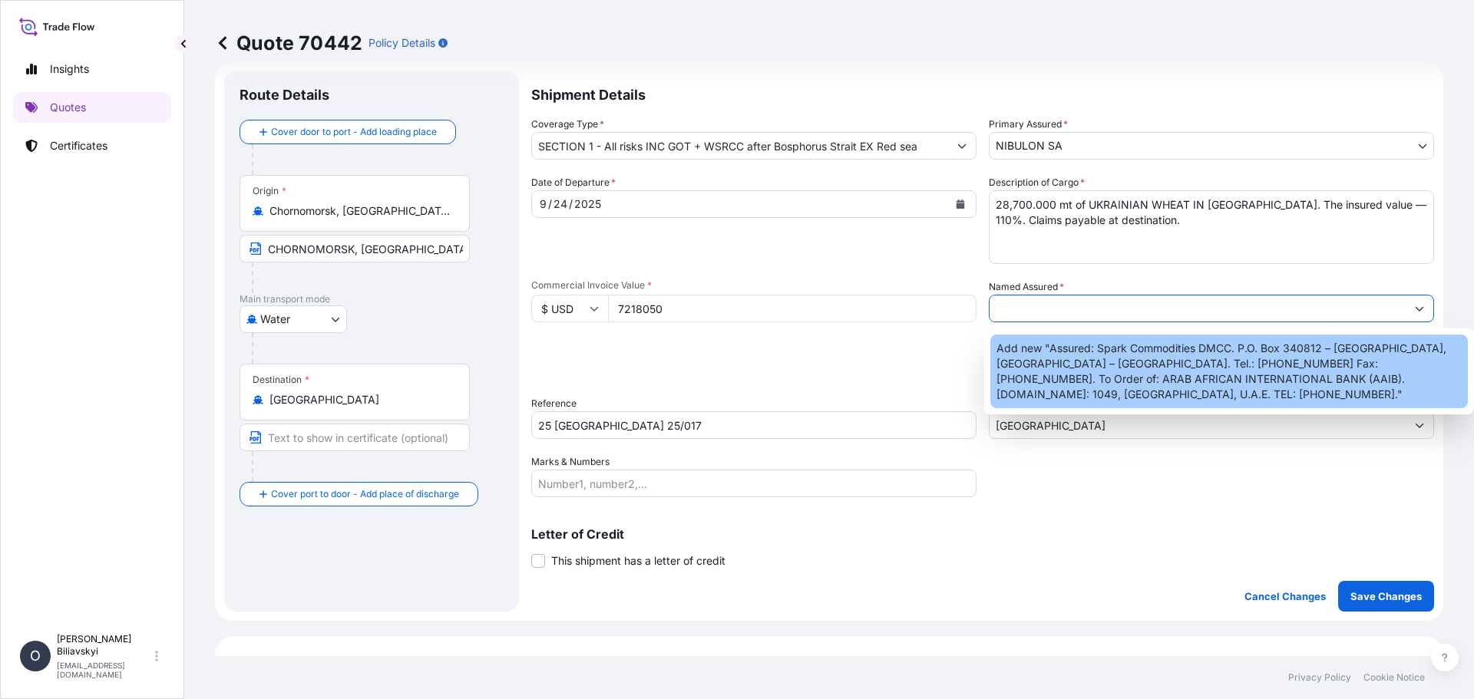
scroll to position [0, 1021]
click at [1099, 354] on span "Add new "Assured: Spark Commodities DMCC. P.O. Box 340812 – Jumeriah Lake Tower…" at bounding box center [1229, 371] width 466 height 61
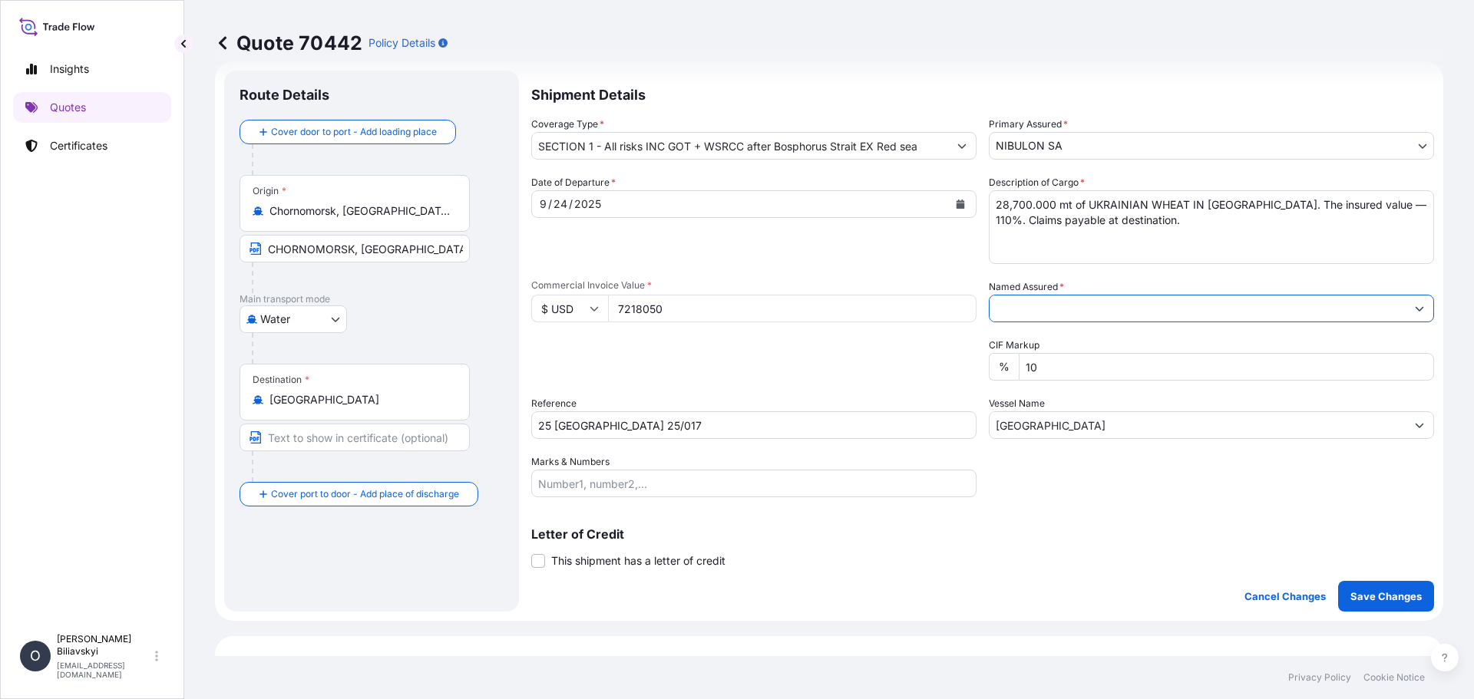
type input "Assured: Spark Commodities DMCC. P.O. Box 340812 – Jumeriah Lake Towers, United…"
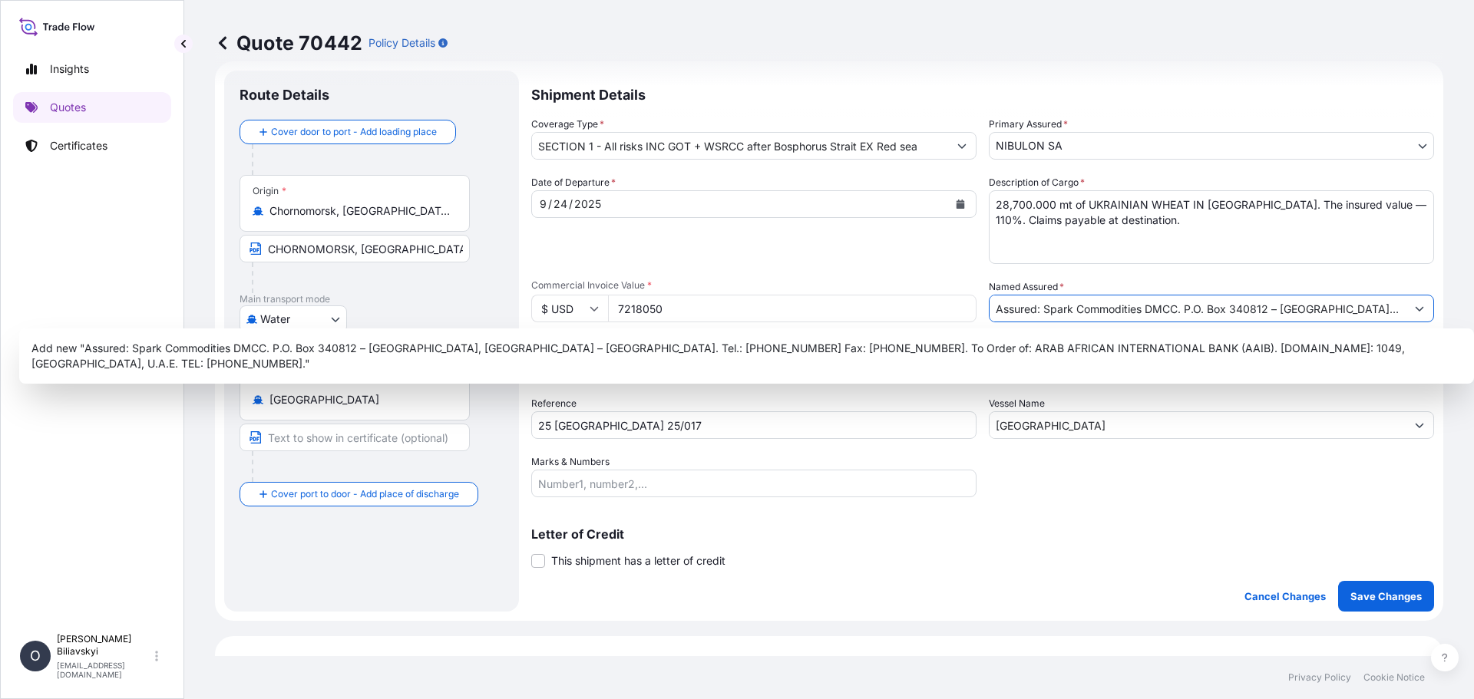
click at [984, 574] on div "Shipment Details Coverage Type * SECTION 1 - All risks INC GOT + WSRCC after Bo…" at bounding box center [982, 341] width 903 height 541
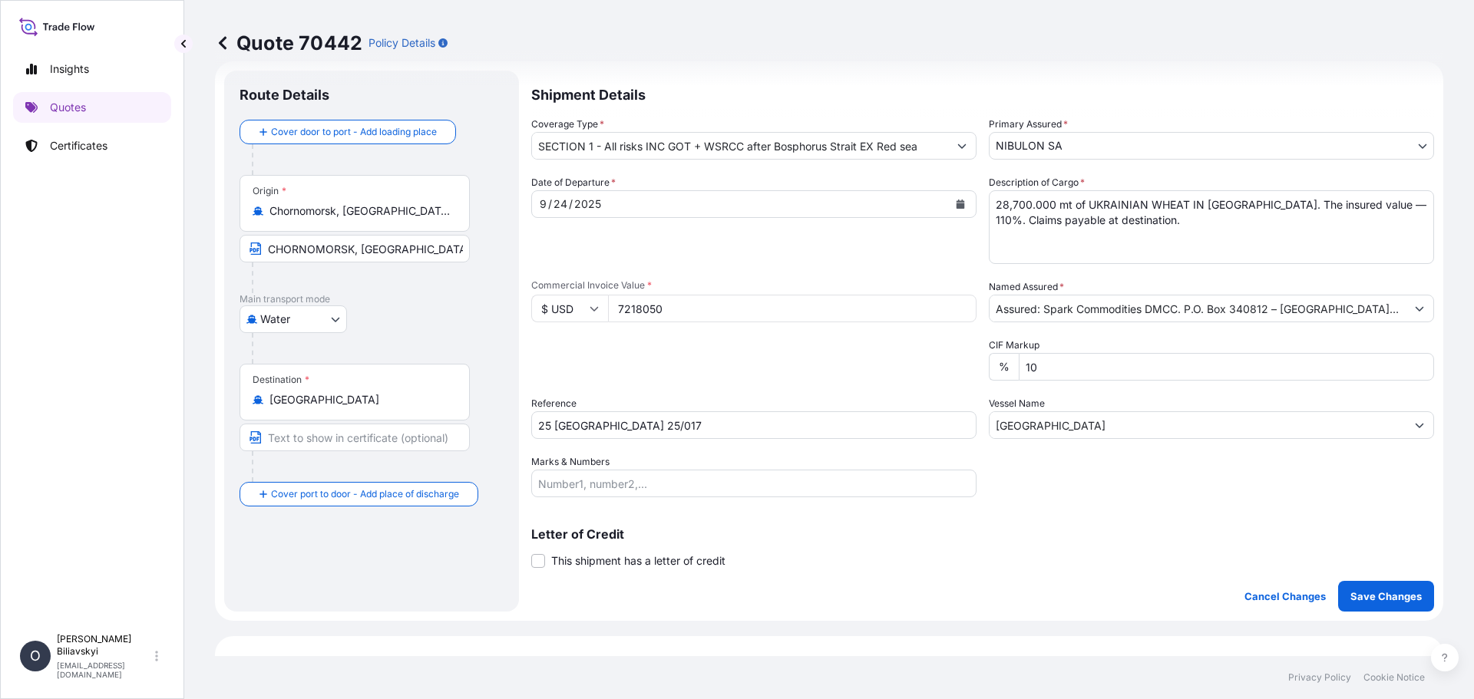
click at [660, 206] on div "9 / 24 / 2025" at bounding box center [740, 204] width 416 height 28
click at [955, 198] on button "Calendar" at bounding box center [960, 204] width 25 height 25
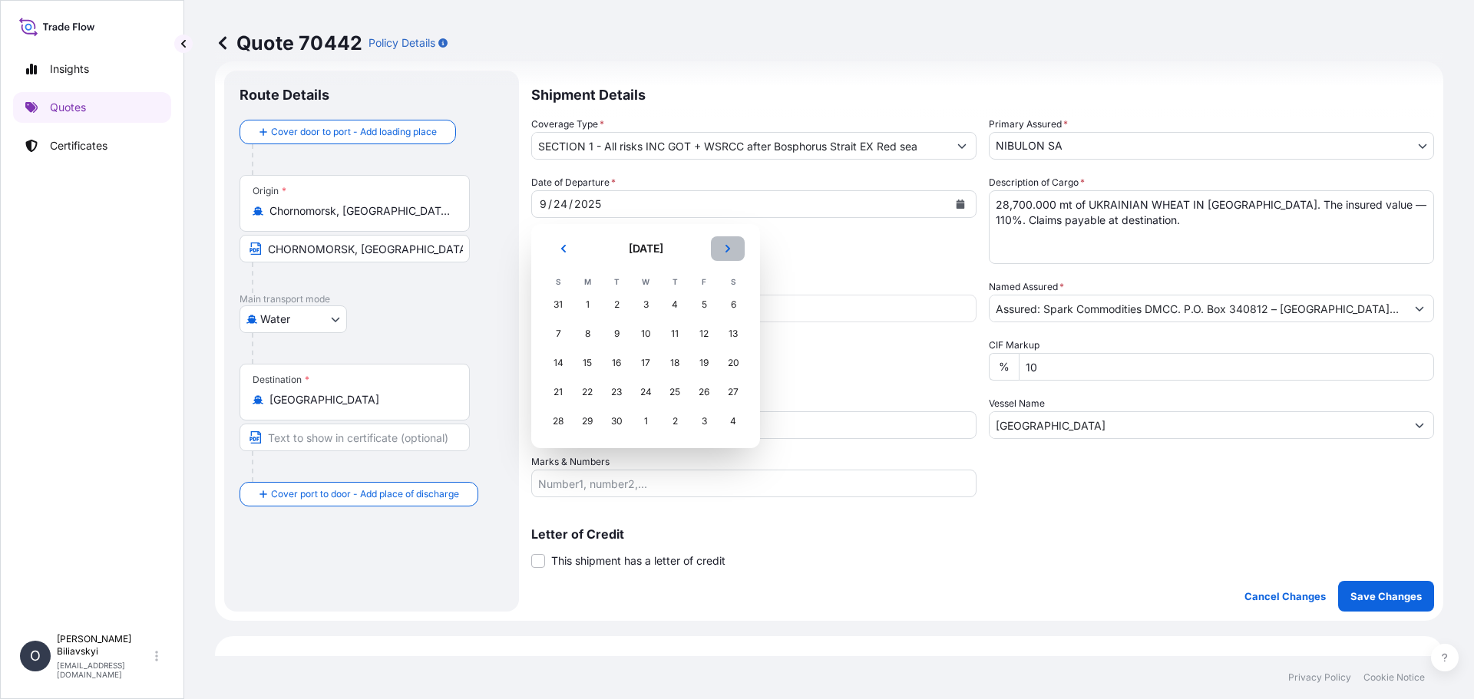
click at [726, 249] on icon "Next" at bounding box center [727, 248] width 9 height 9
click at [669, 329] on div "9" at bounding box center [675, 334] width 28 height 28
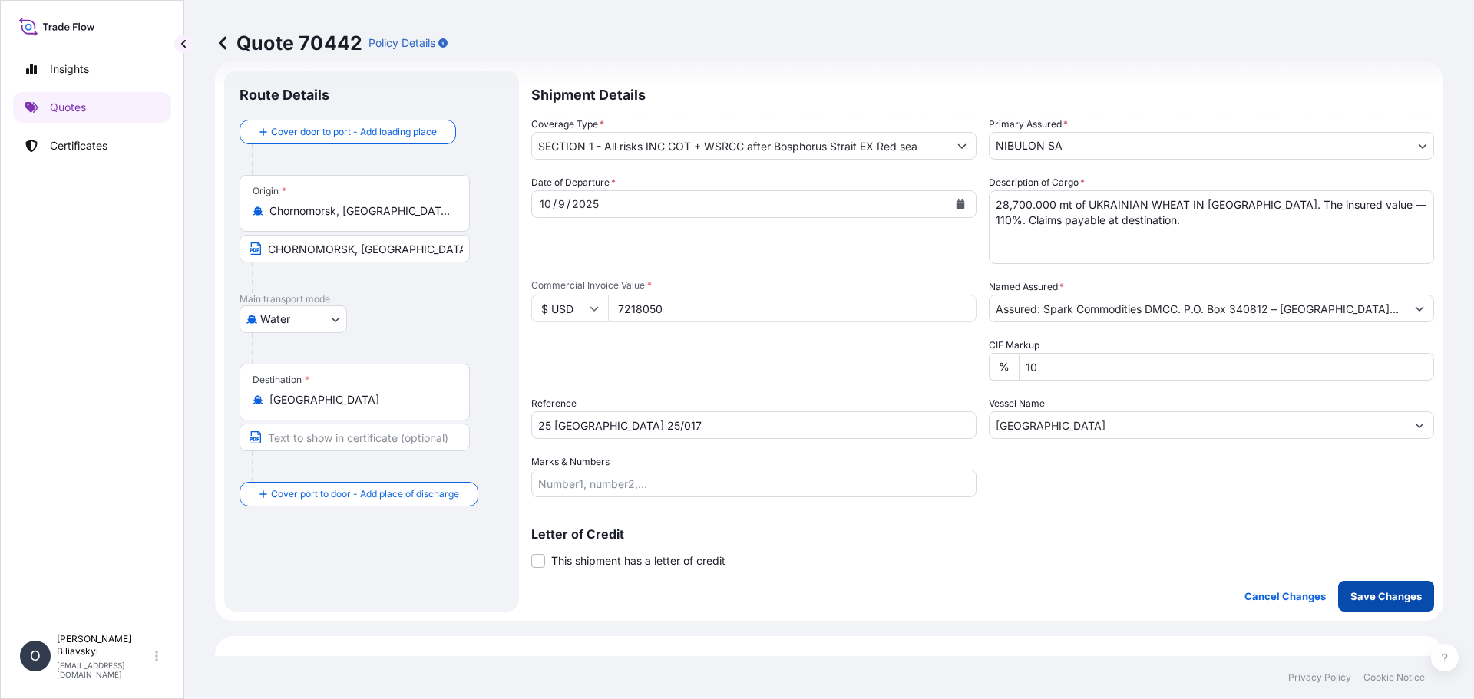
click at [1371, 589] on p "Save Changes" at bounding box center [1385, 596] width 71 height 15
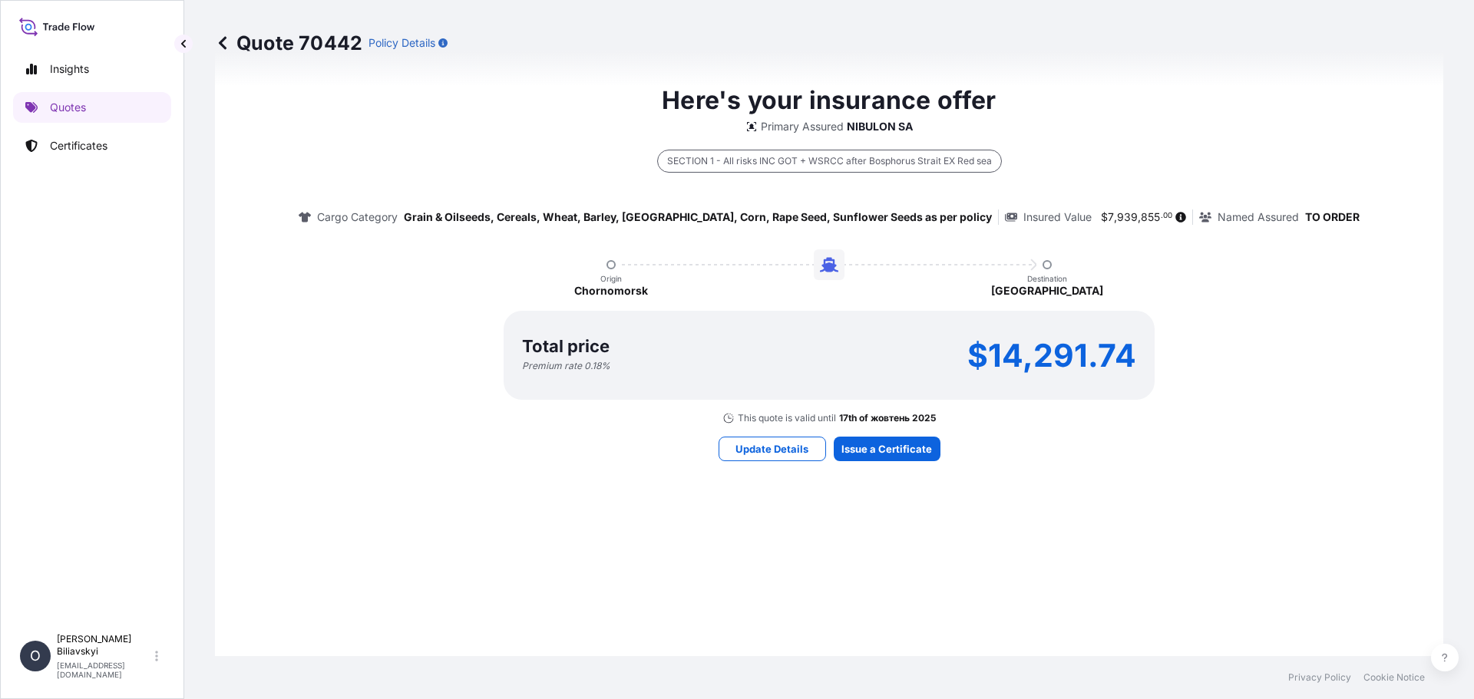
select select "Water"
select select "31538"
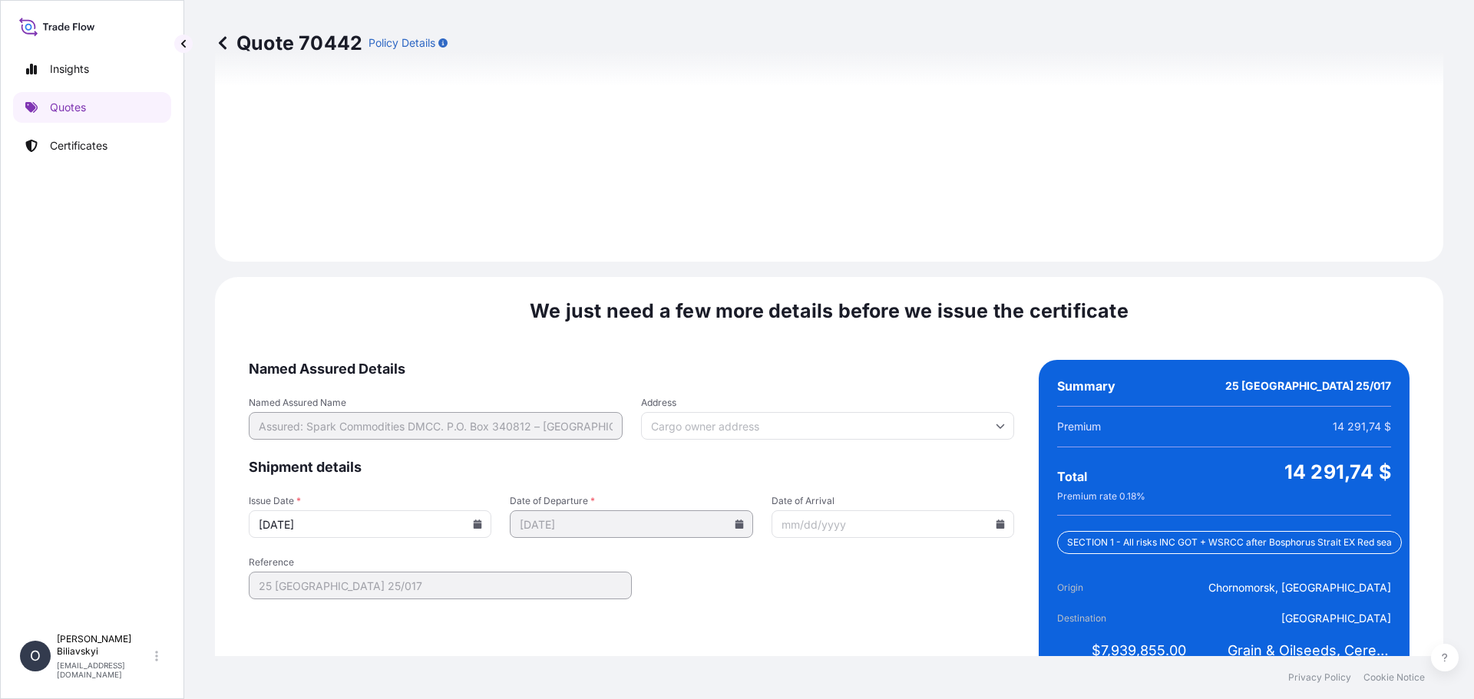
scroll to position [1924, 0]
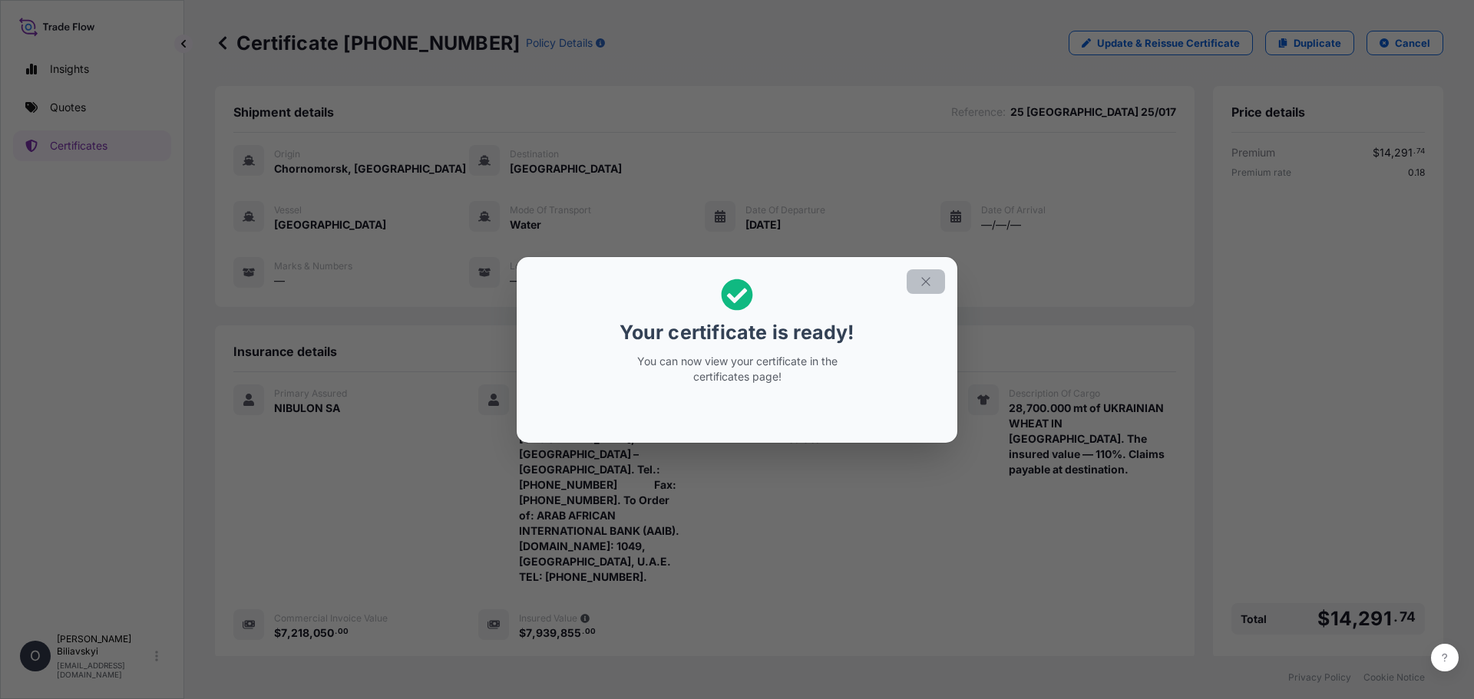
click at [926, 281] on icon "button" at bounding box center [925, 281] width 8 height 8
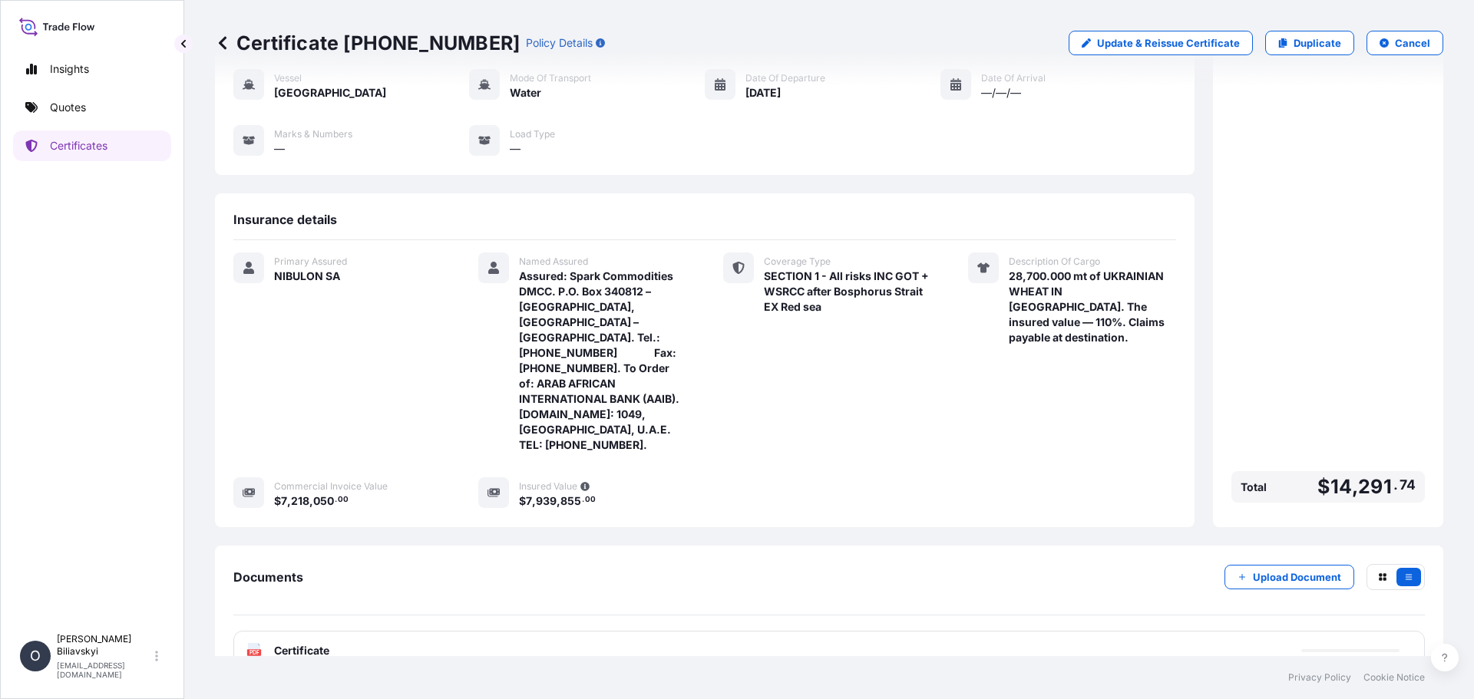
scroll to position [134, 0]
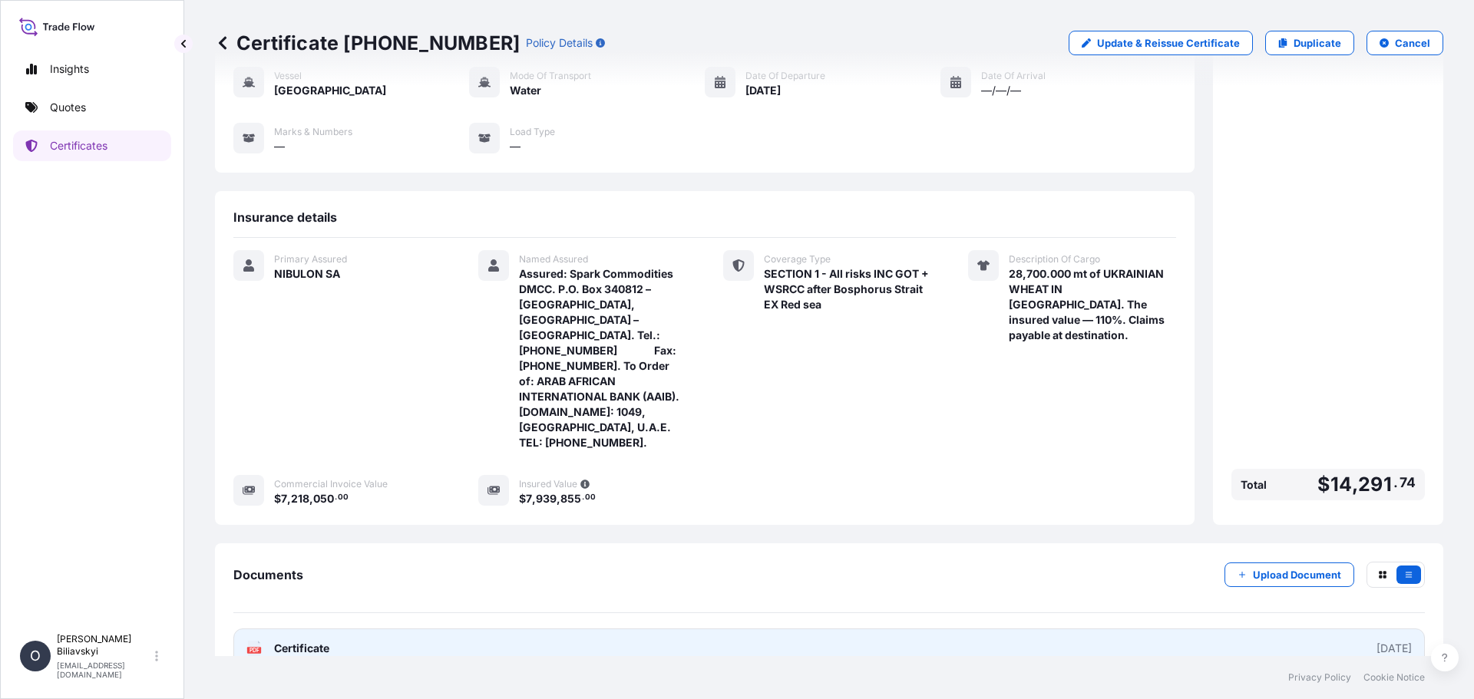
click at [392, 629] on link "PDF Certificate 2025-10-09" at bounding box center [828, 649] width 1191 height 40
click at [411, 629] on link "PDF Certificate 2025-10-09" at bounding box center [828, 649] width 1191 height 40
